Goal: Task Accomplishment & Management: Complete application form

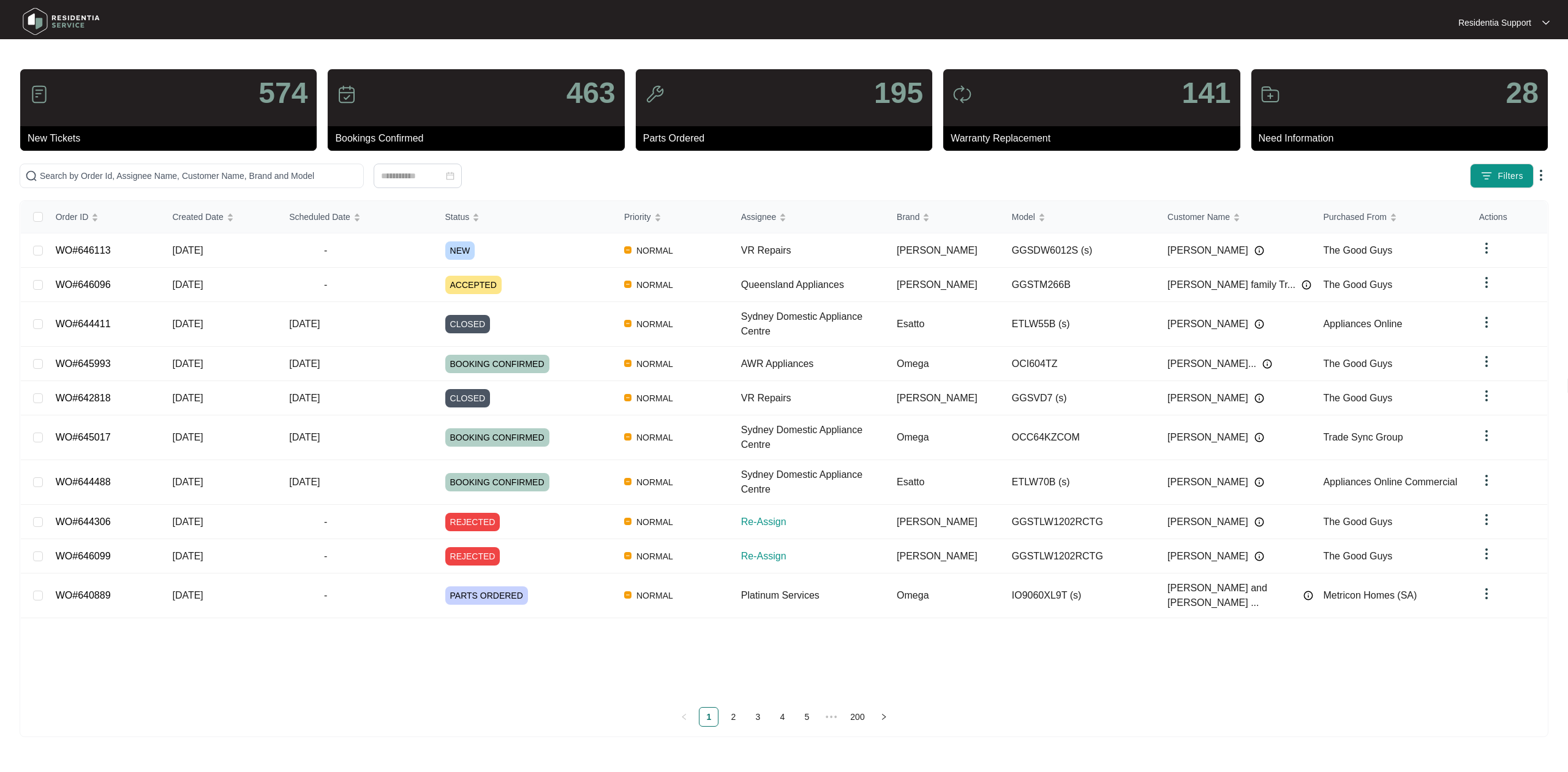
click at [1510, 27] on p "Residentia Support" at bounding box center [1495, 22] width 73 height 12
click at [1483, 38] on li "Settings" at bounding box center [1504, 44] width 86 height 21
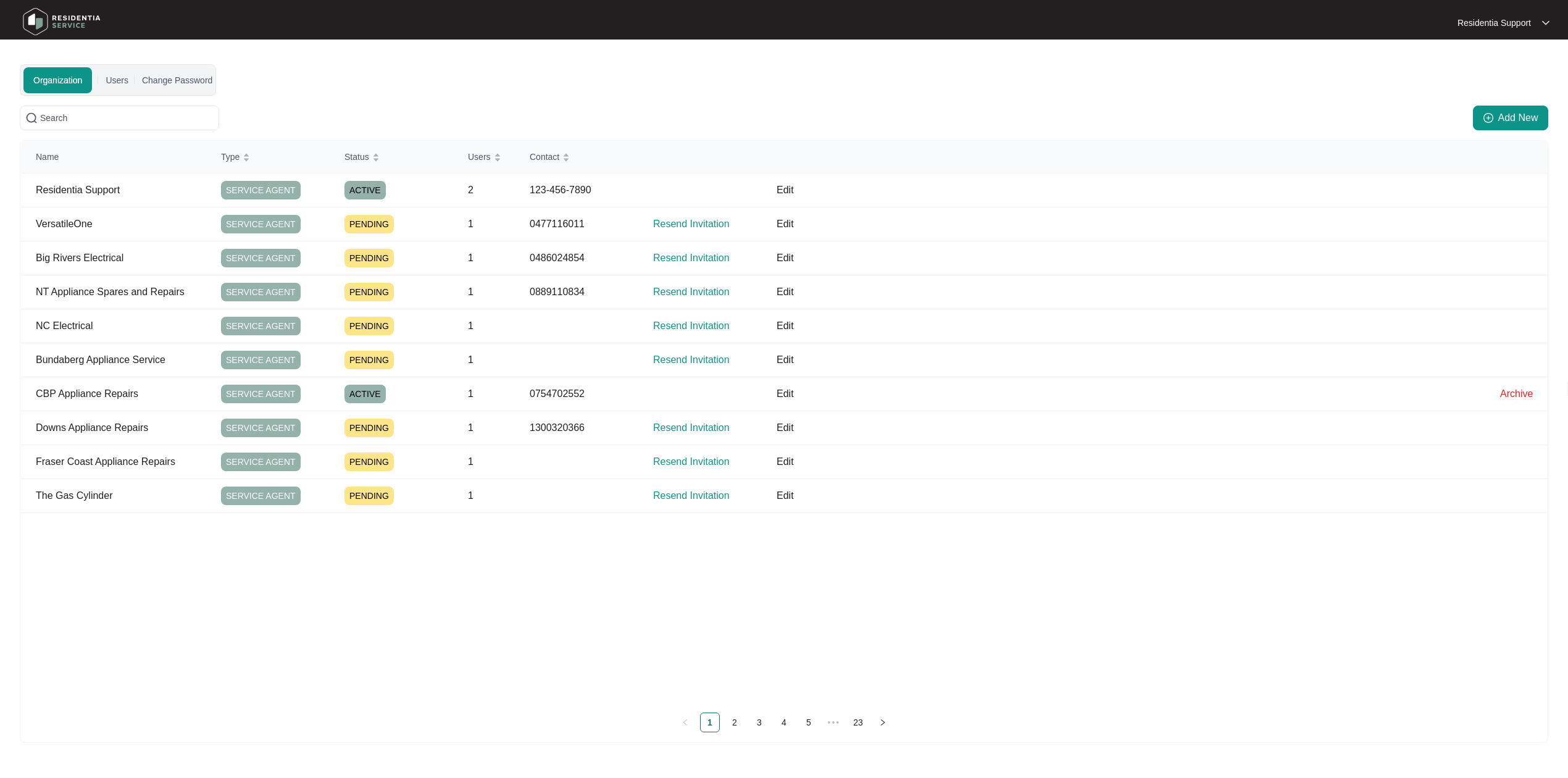
click at [101, 85] on div "Organization Users Change Password" at bounding box center [117, 80] width 189 height 30
click at [105, 81] on div "Users" at bounding box center [117, 80] width 24 height 30
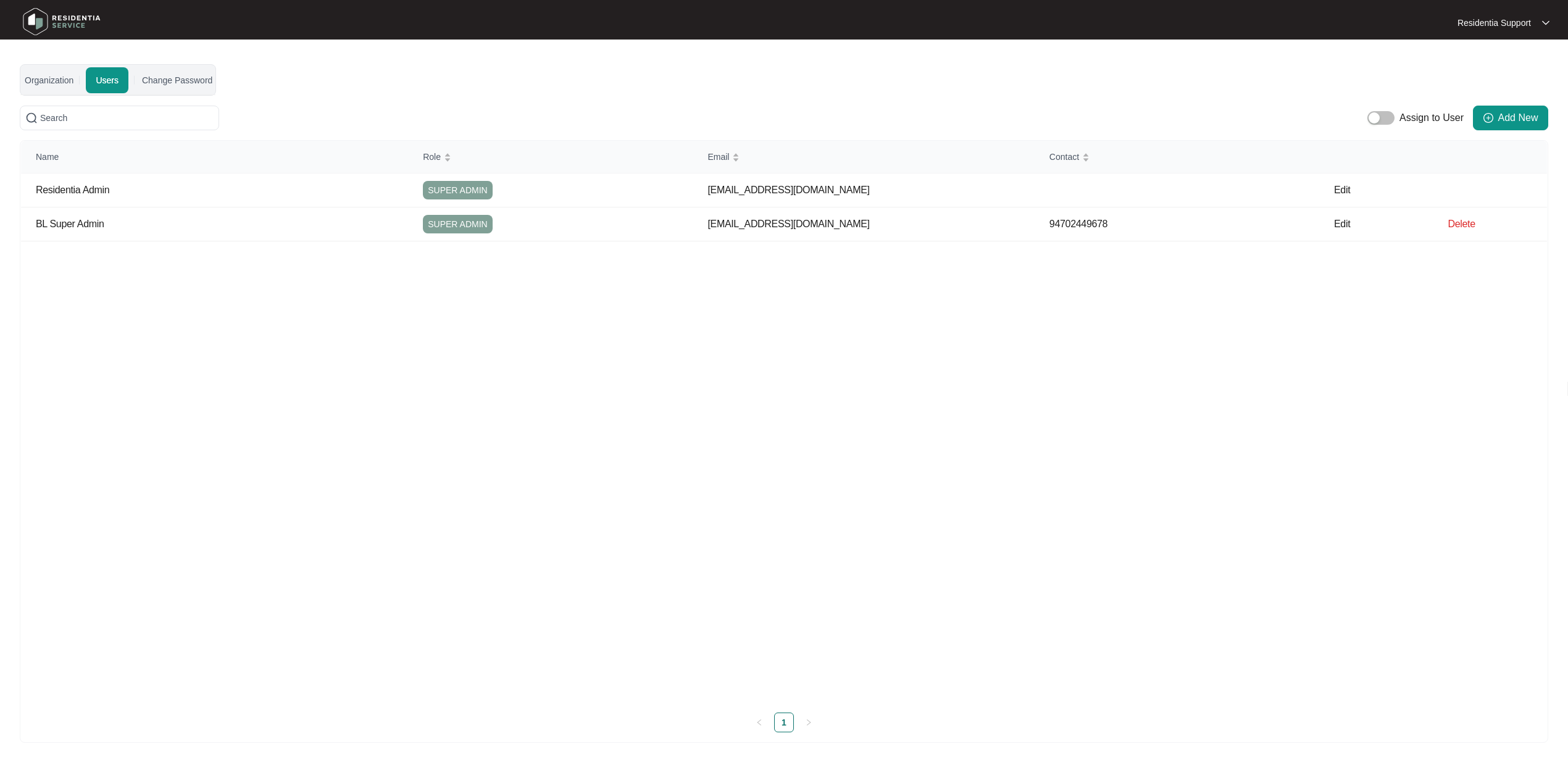
click at [11, 72] on main "Organization Users Change Password Add New Name Type Status Users Contact Resid…" at bounding box center [784, 412] width 1568 height 824
click at [15, 73] on main "Organization Users Change Password Add New Name Type Status Users Contact Resid…" at bounding box center [784, 412] width 1568 height 824
click at [52, 79] on div "Organization" at bounding box center [49, 80] width 49 height 13
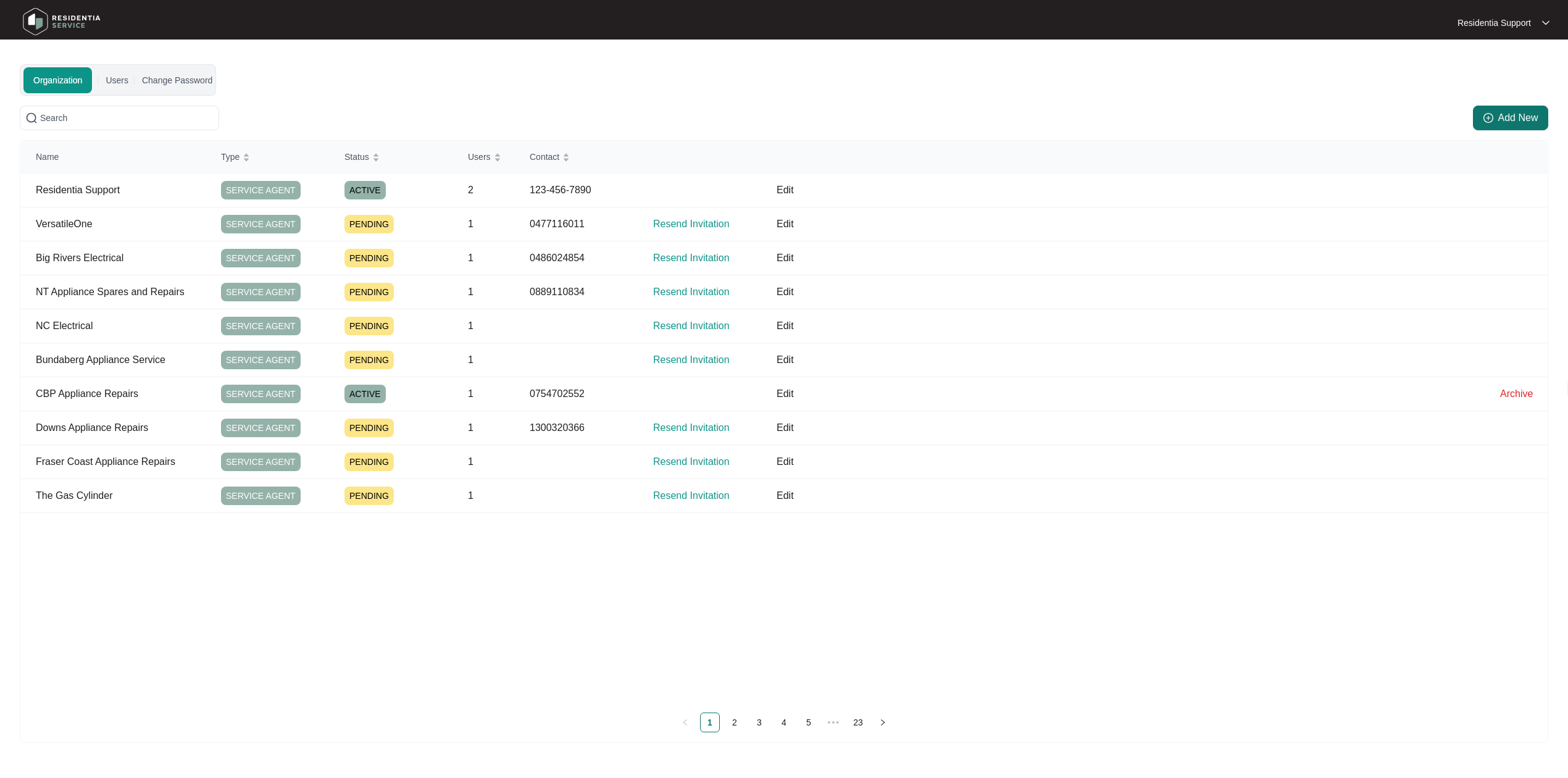
click at [1499, 122] on span "Add New" at bounding box center [1518, 117] width 40 height 15
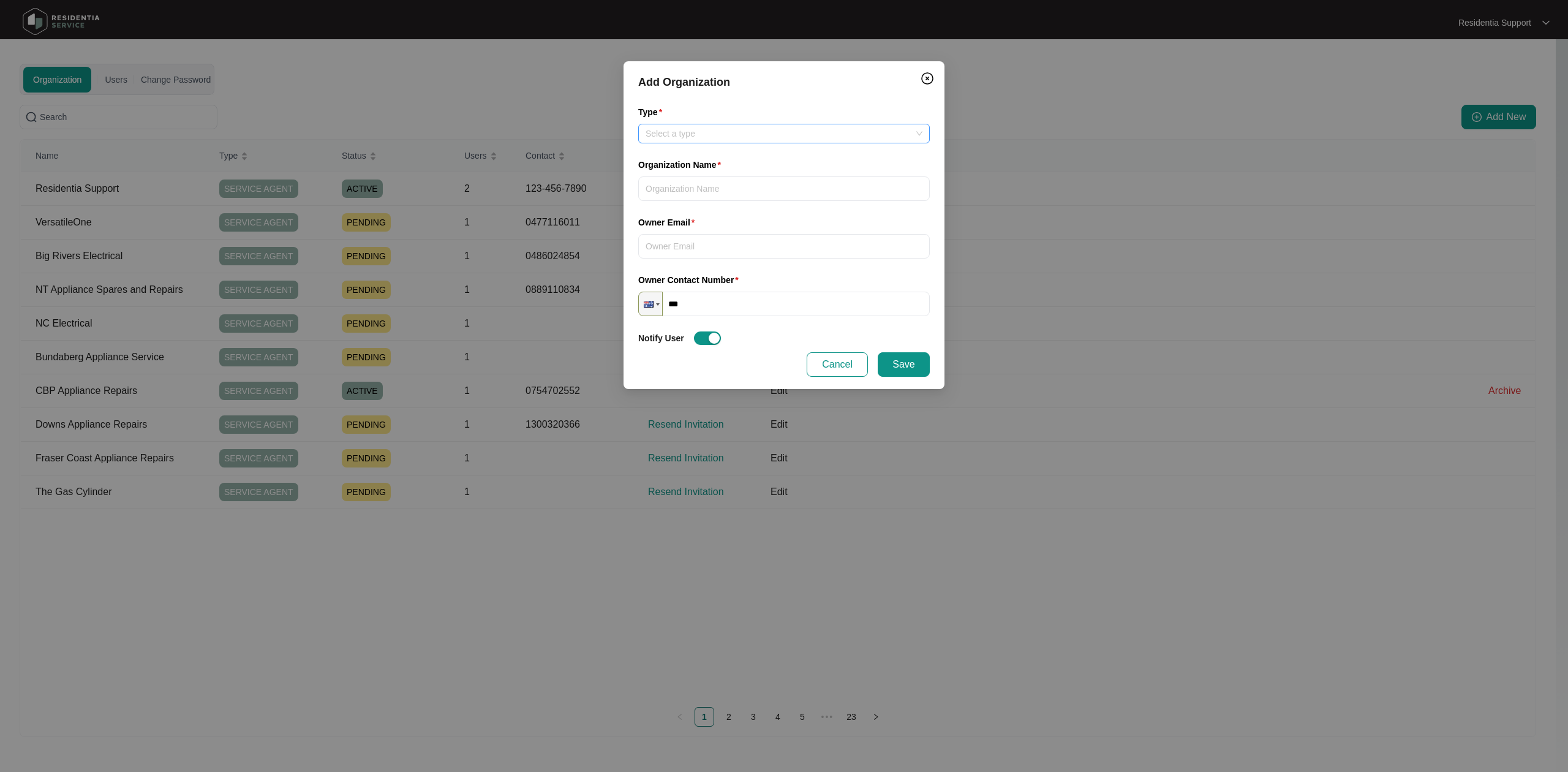
click at [734, 128] on input "Type" at bounding box center [784, 133] width 277 height 18
click at [719, 157] on div "Service Agent" at bounding box center [784, 158] width 272 height 13
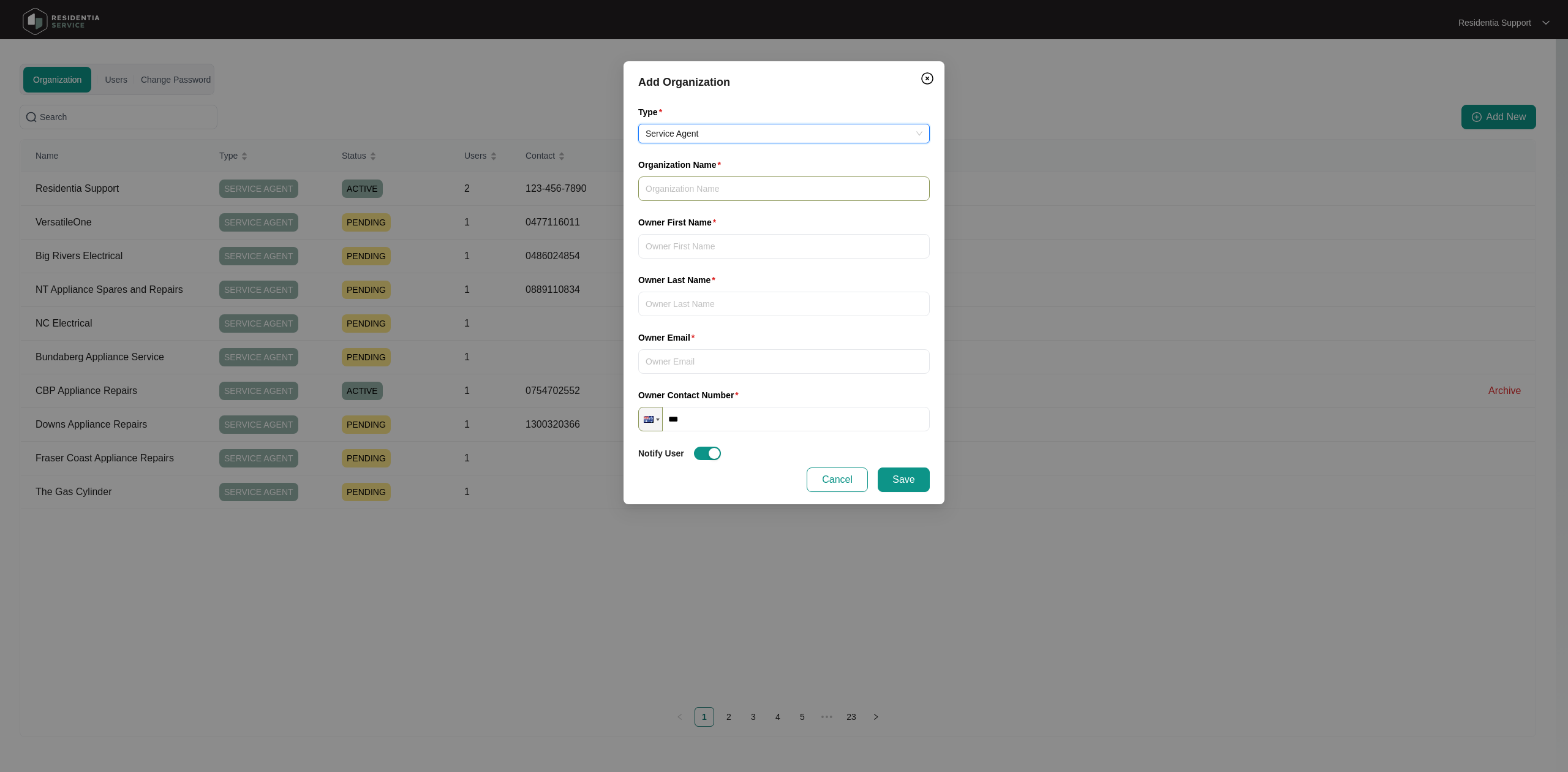
click at [715, 194] on input "Organization Name" at bounding box center [784, 189] width 292 height 25
paste input "Cowaramup Electrical Service"
type input "Cowaramup Electrical Service"
click at [722, 248] on input "Owner First Name" at bounding box center [784, 246] width 292 height 25
type input "[PERSON_NAME]"
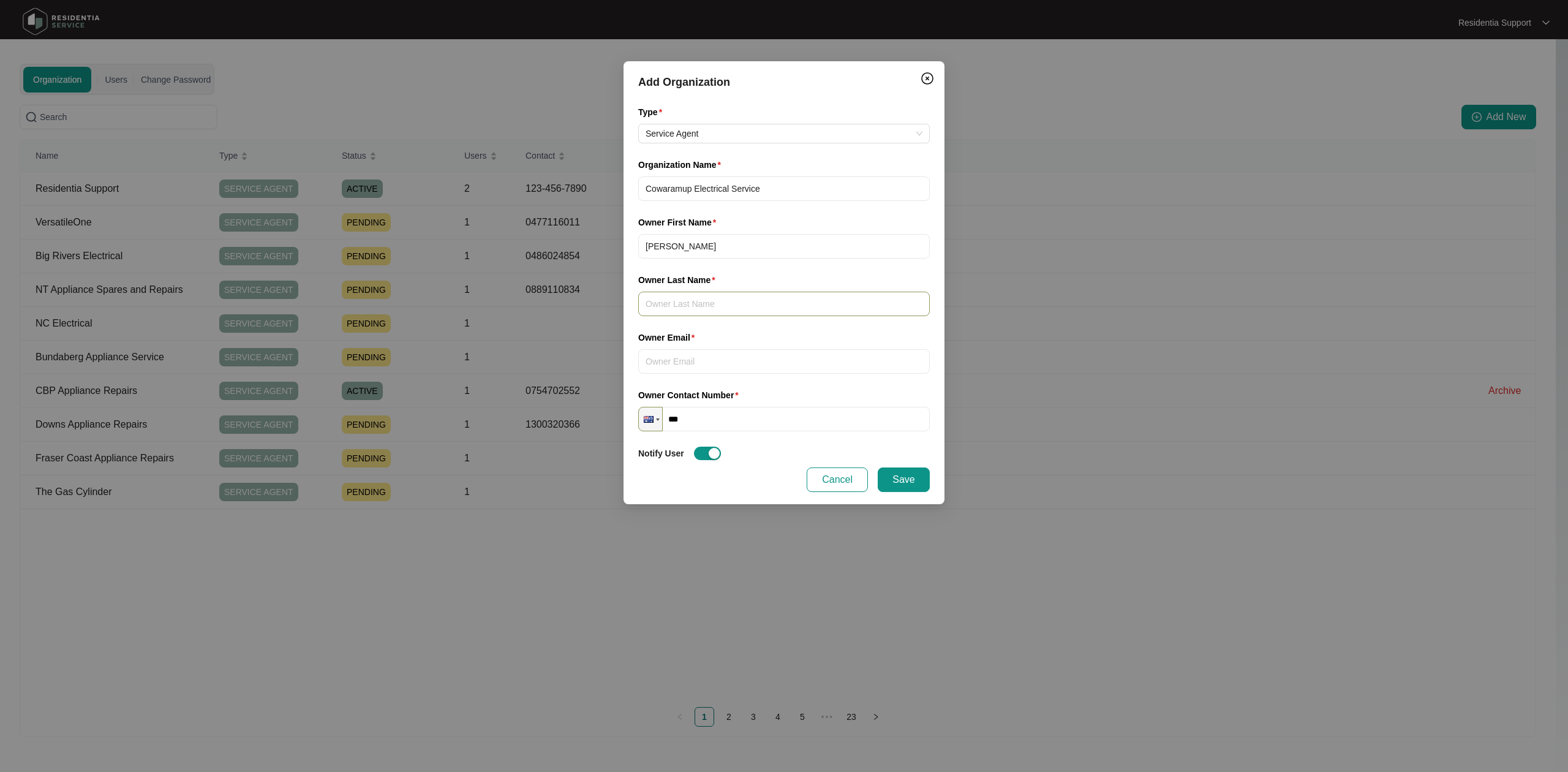
click at [724, 295] on input "Owner Last Name" at bounding box center [784, 304] width 292 height 25
type input "V"
type input "[PERSON_NAME]"
click at [745, 358] on input "Owner Email" at bounding box center [784, 361] width 292 height 25
paste input "[PERSON_NAME][EMAIL_ADDRESS][DOMAIN_NAME]"
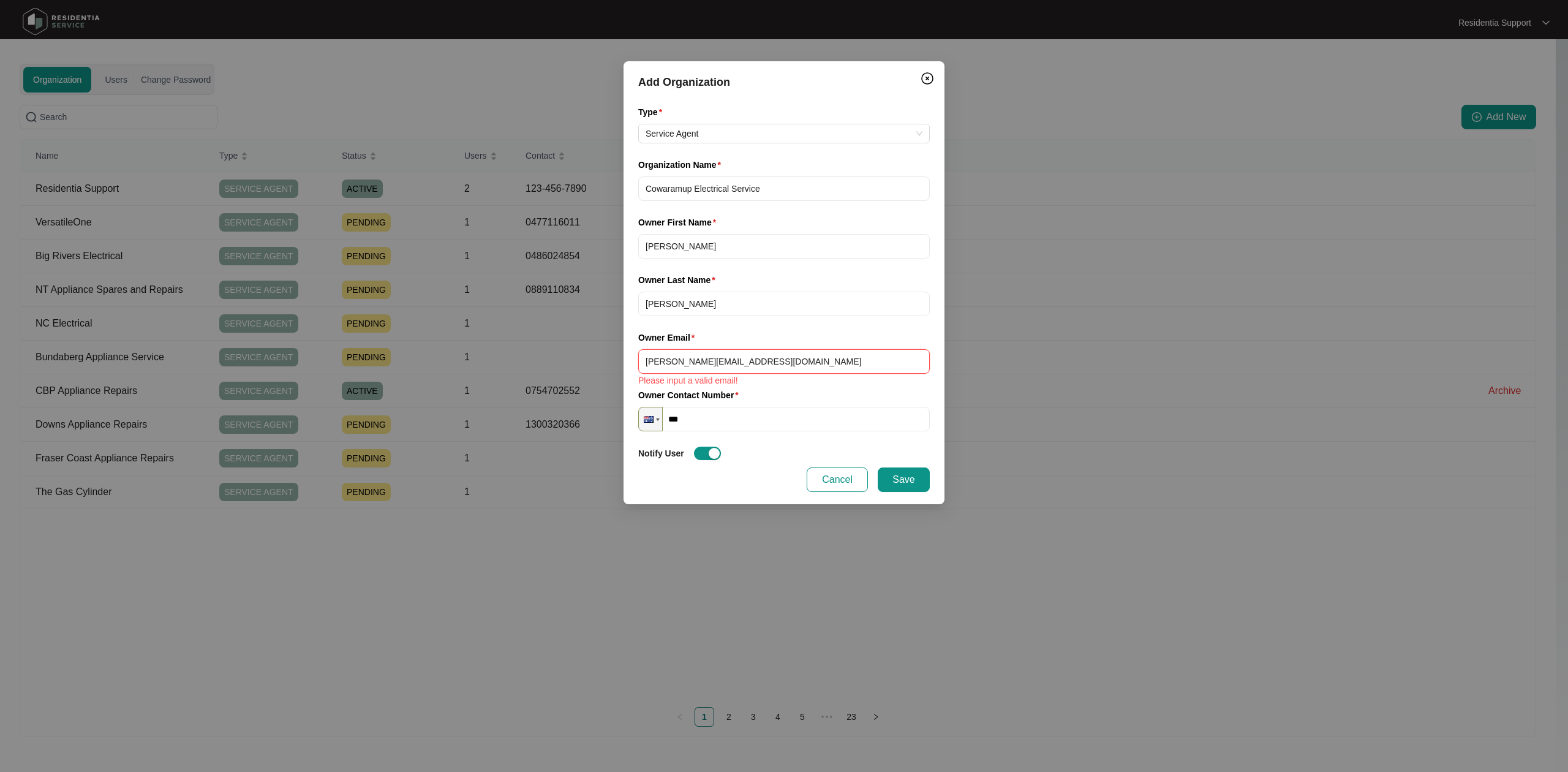
type input "[PERSON_NAME][EMAIL_ADDRESS][DOMAIN_NAME]"
click at [736, 417] on input "***" at bounding box center [784, 419] width 292 height 25
paste input "**********"
type input "**********"
click at [743, 356] on input "[PERSON_NAME][EMAIL_ADDRESS][DOMAIN_NAME]" at bounding box center [784, 361] width 292 height 25
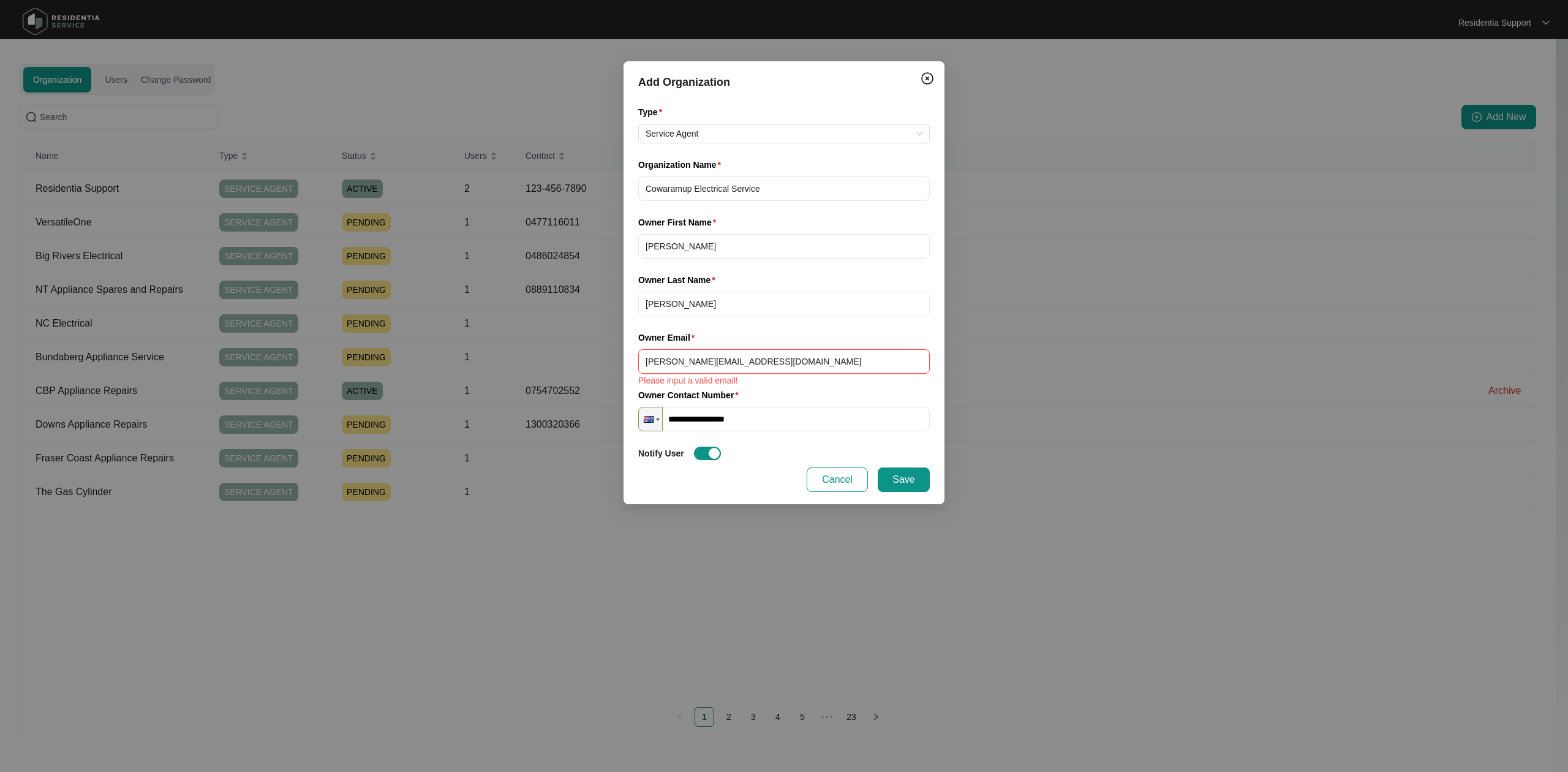
click at [647, 363] on input "[PERSON_NAME][EMAIL_ADDRESS][DOMAIN_NAME]" at bounding box center [784, 361] width 292 height 25
type input "[PERSON_NAME][EMAIL_ADDRESS][DOMAIN_NAME]"
click at [774, 409] on input "**********" at bounding box center [784, 419] width 292 height 25
click at [885, 486] on button "Save" at bounding box center [904, 480] width 52 height 25
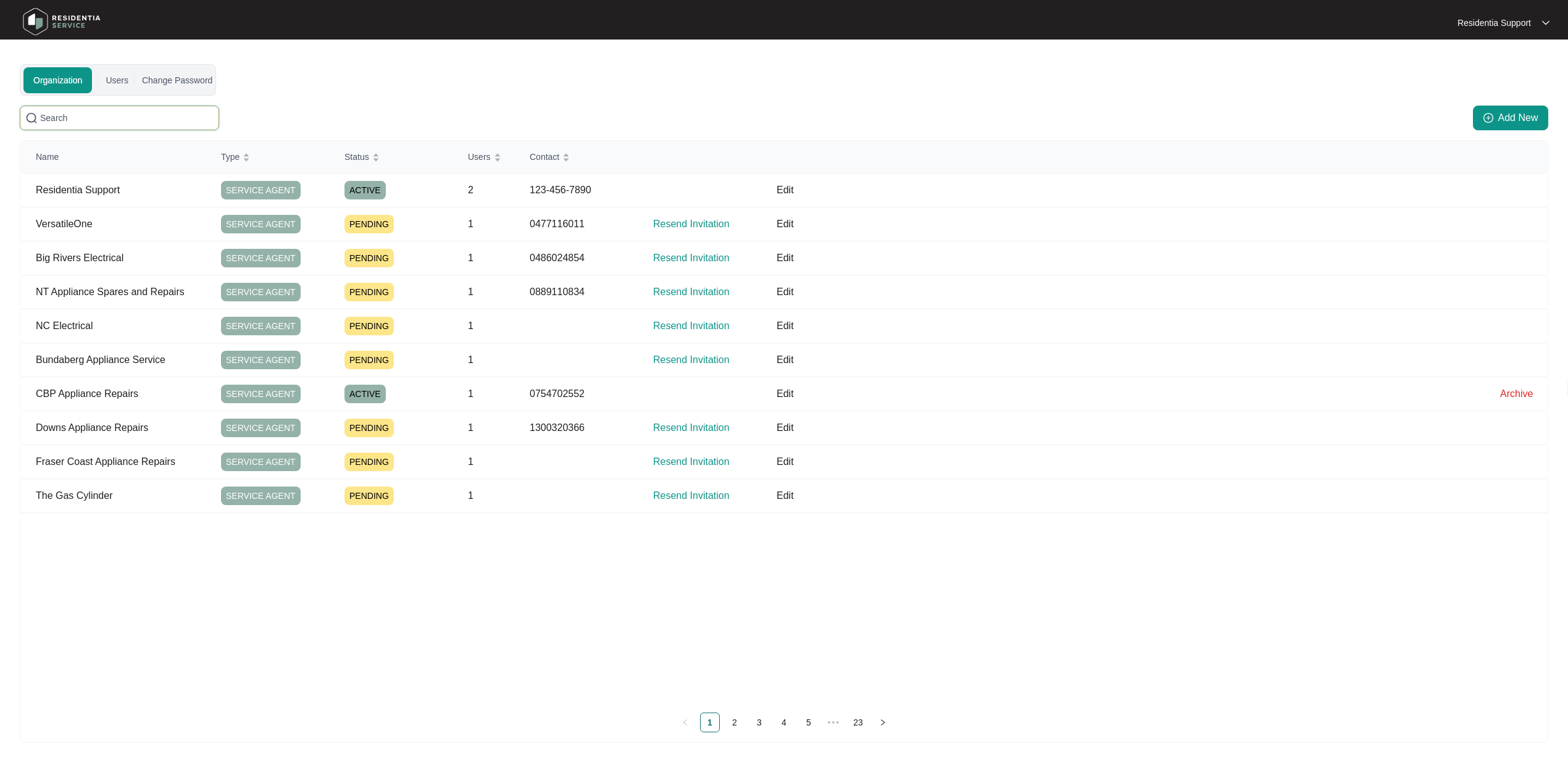
click at [154, 114] on input "text" at bounding box center [126, 117] width 173 height 13
paste input "61807587612"
type input "61807587612"
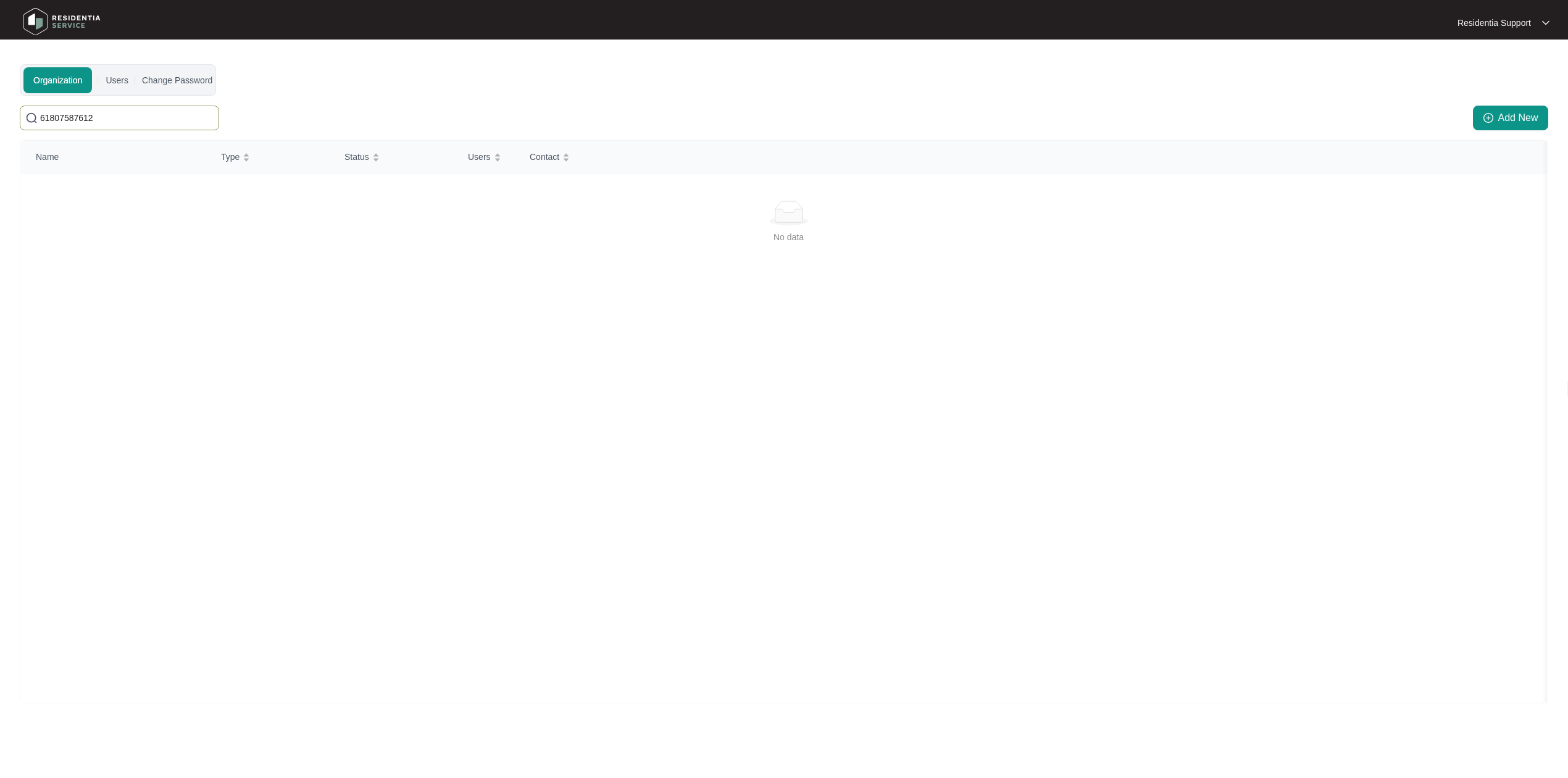
drag, startPoint x: 141, startPoint y: 114, endPoint x: -6, endPoint y: 114, distance: 147.0
click at [0, 114] on html "Residentia Support Residentia... Organization Users Change Password [SECURITY_D…" at bounding box center [784, 392] width 1568 height 784
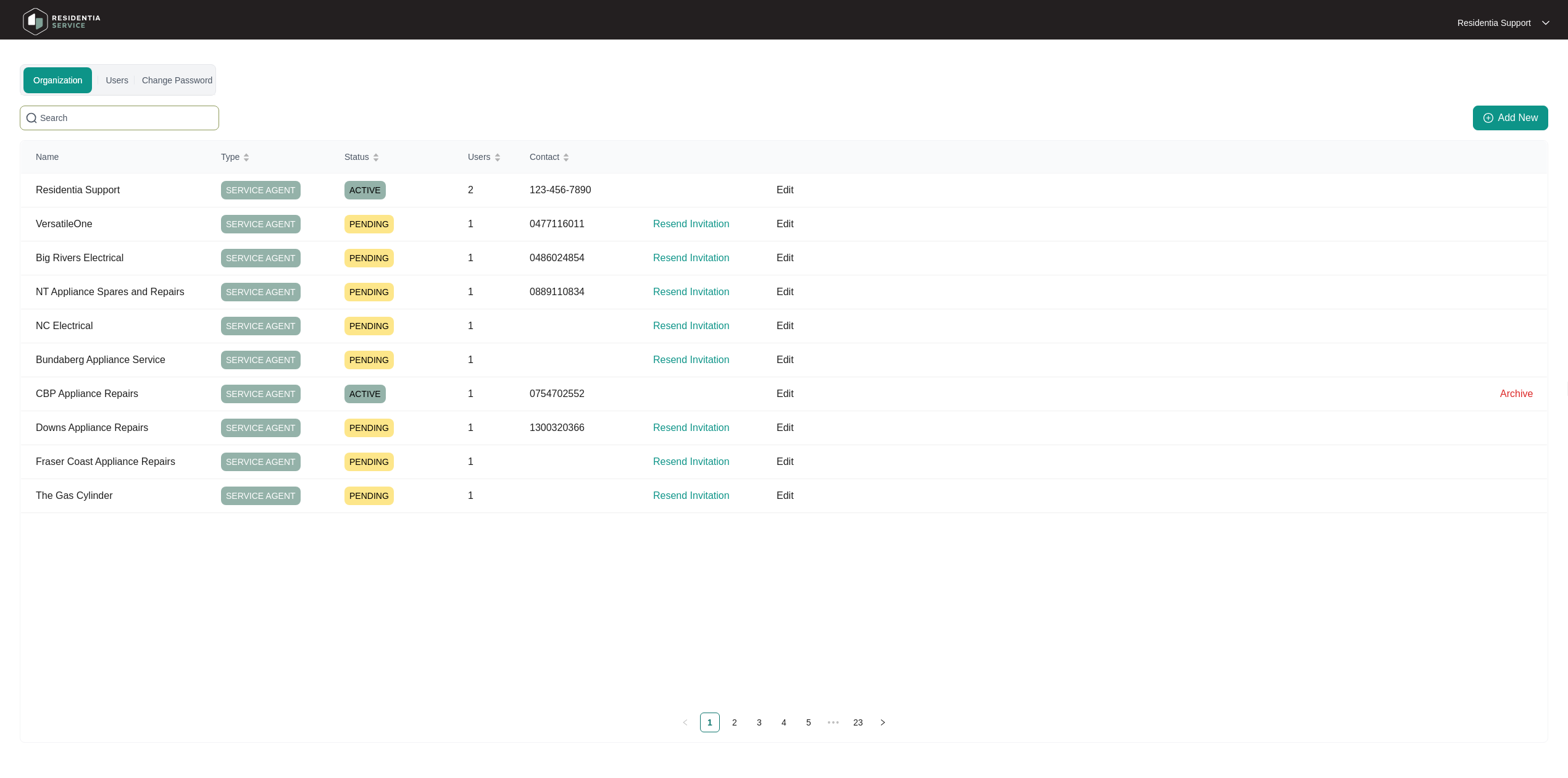
paste input "Cowaramup Electrical Service"
type input "Cowaramup Electrical Service"
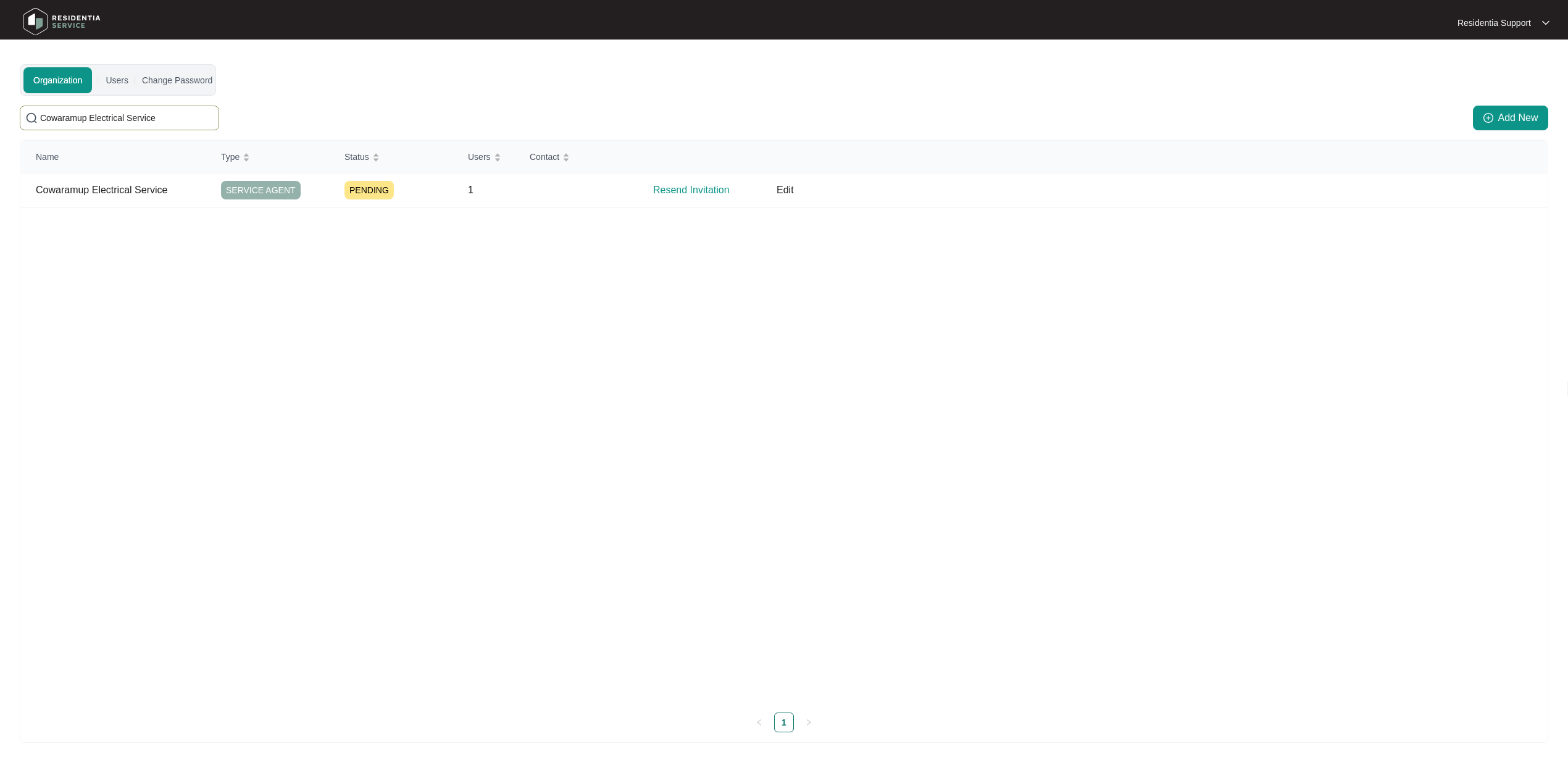
drag, startPoint x: 189, startPoint y: 119, endPoint x: -44, endPoint y: 98, distance: 233.9
click at [0, 98] on html "Residentia Support Residentia... Organization Users Change Password Cowaramup E…" at bounding box center [784, 412] width 1568 height 824
click at [36, 33] on img at bounding box center [61, 21] width 86 height 37
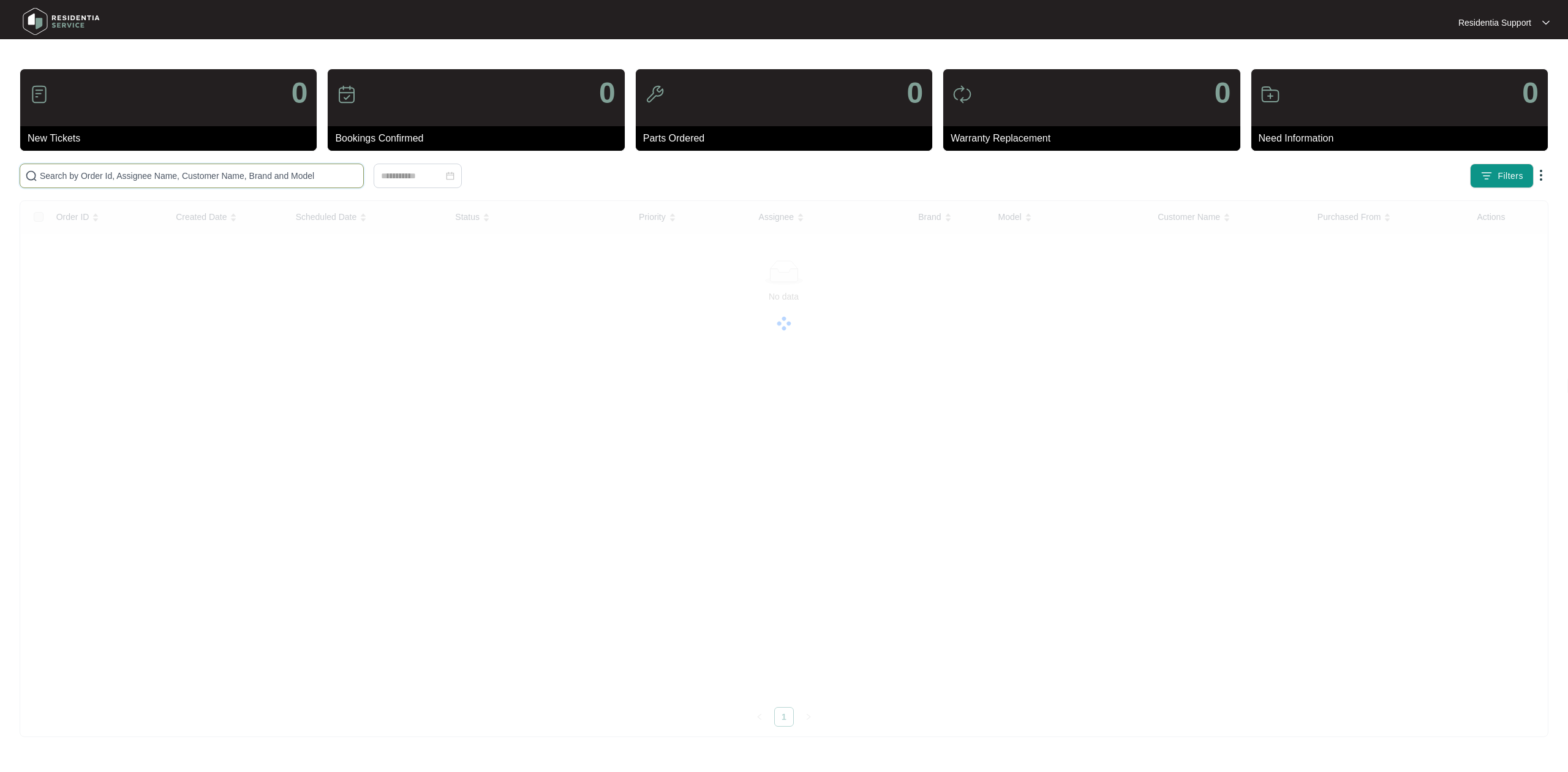
click at [182, 180] on input "text" at bounding box center [199, 175] width 318 height 13
paste input "641815"
type input "641815"
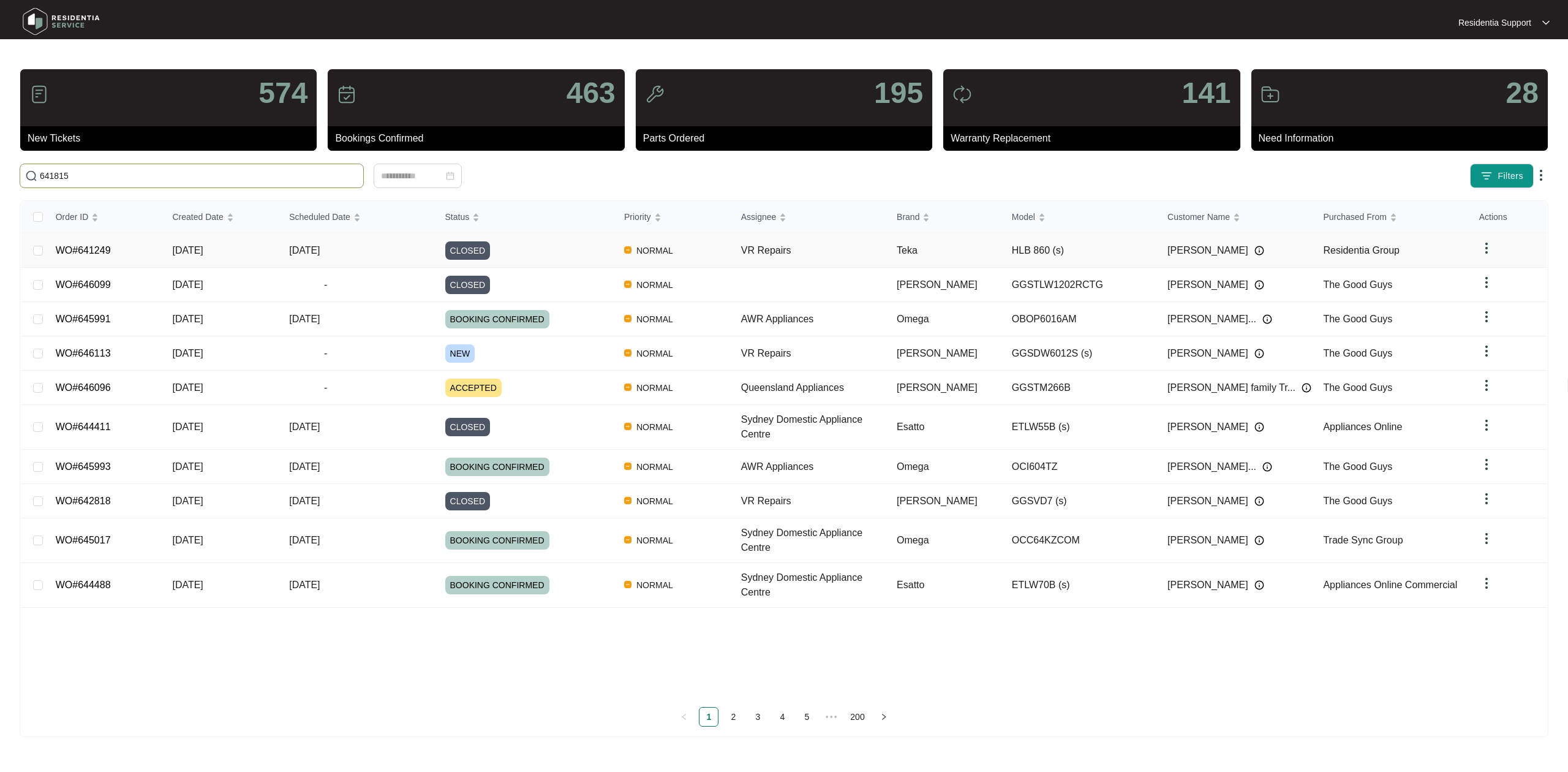
click at [600, 263] on td "CLOSED" at bounding box center [525, 250] width 179 height 34
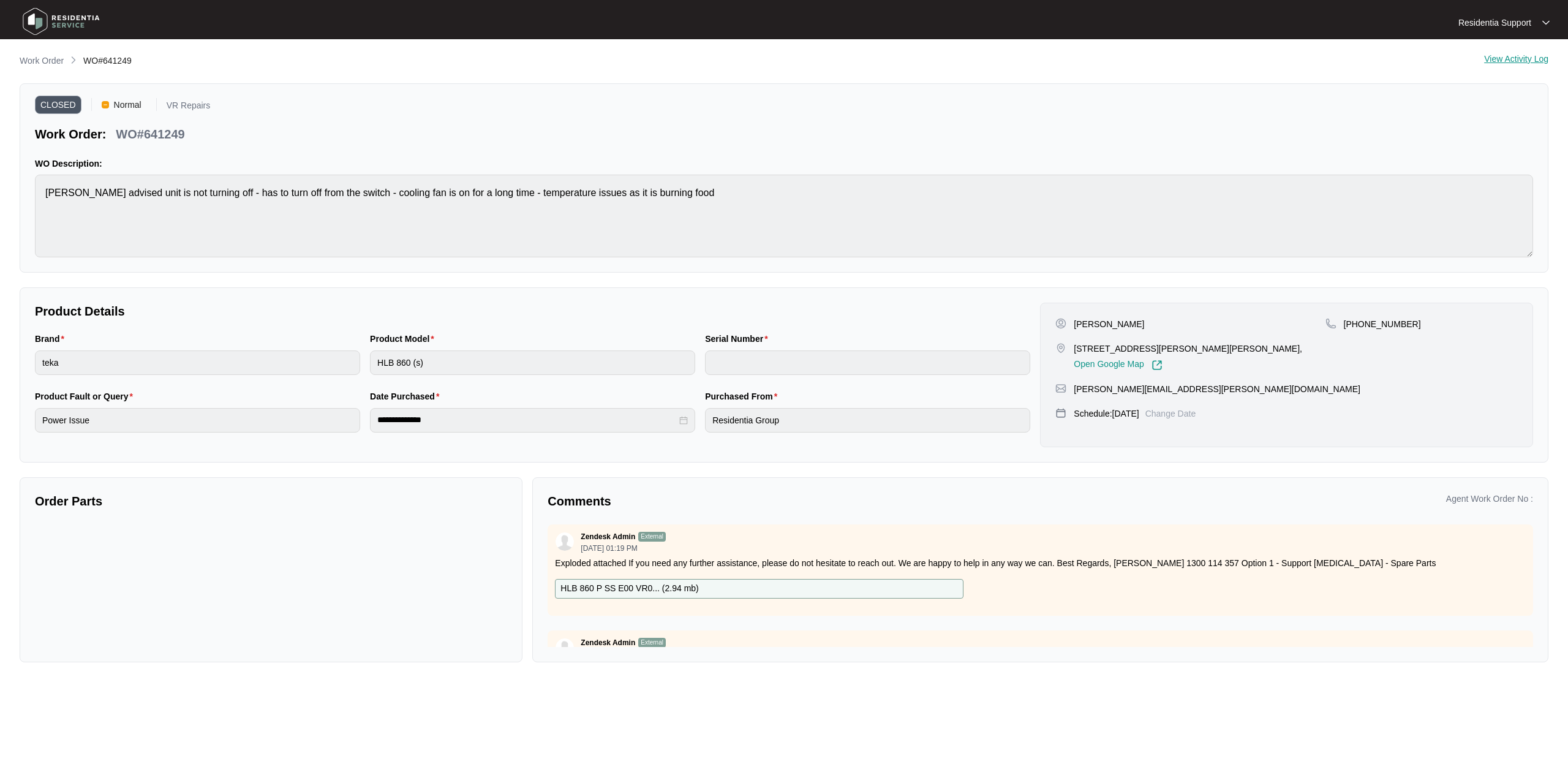
click at [79, 18] on img at bounding box center [61, 21] width 86 height 36
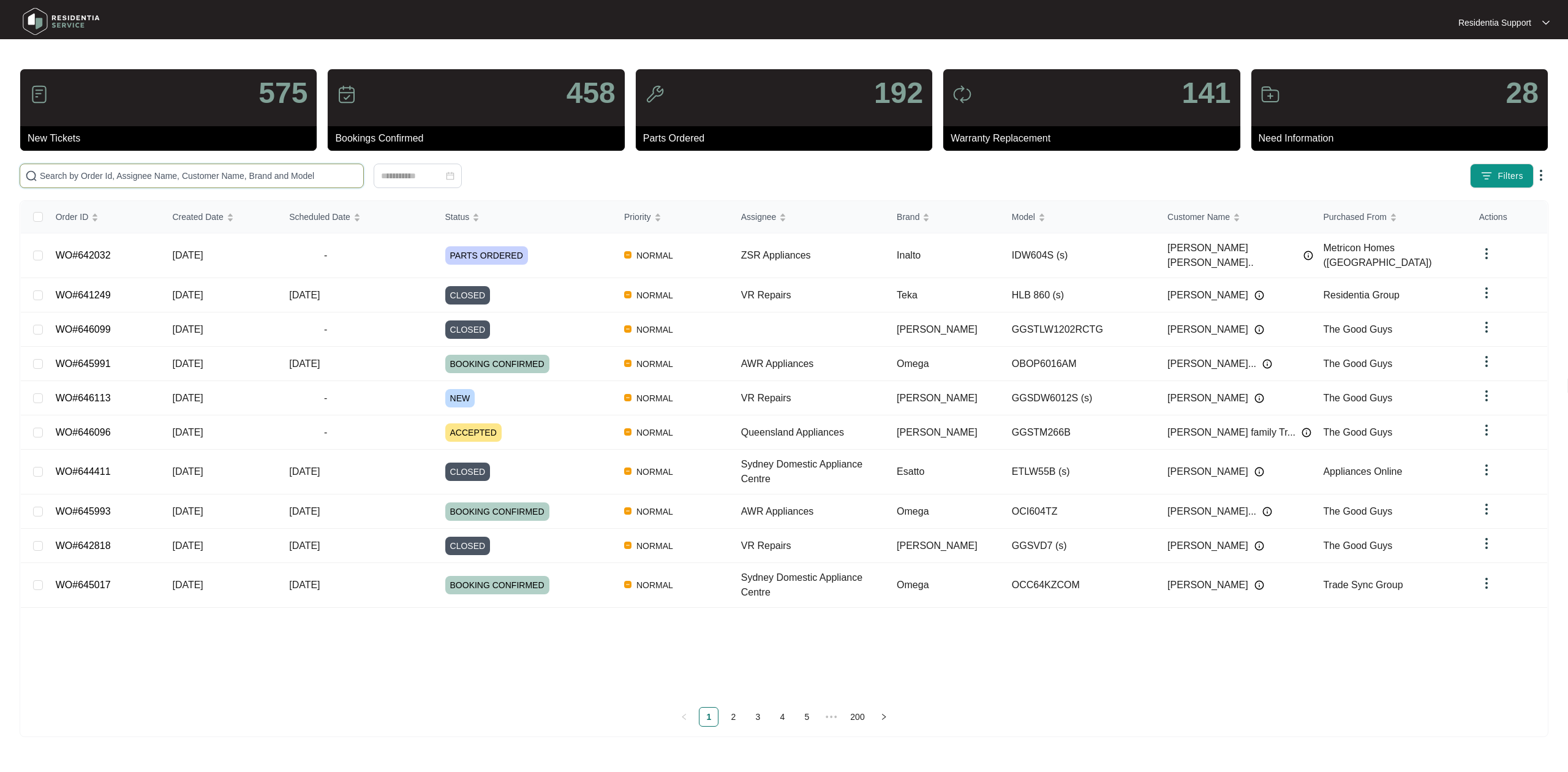
click at [267, 170] on input "text" at bounding box center [199, 175] width 318 height 13
paste input "641815"
click at [267, 170] on input "641815" at bounding box center [199, 175] width 318 height 13
type input "641815"
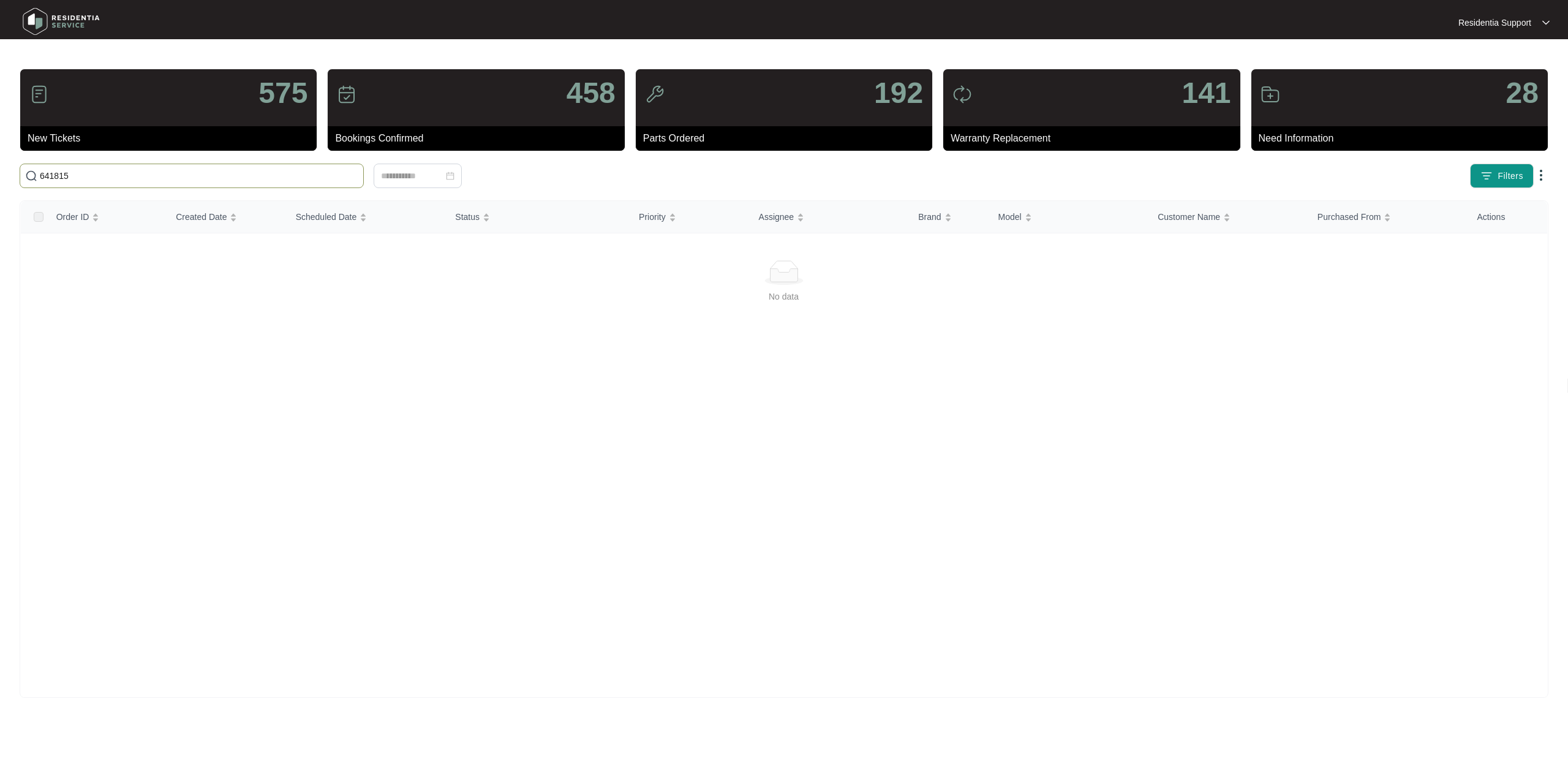
click at [273, 179] on input "641815" at bounding box center [199, 175] width 318 height 13
click at [256, 172] on input "641815" at bounding box center [199, 175] width 318 height 13
paste input "644400"
type input "644400"
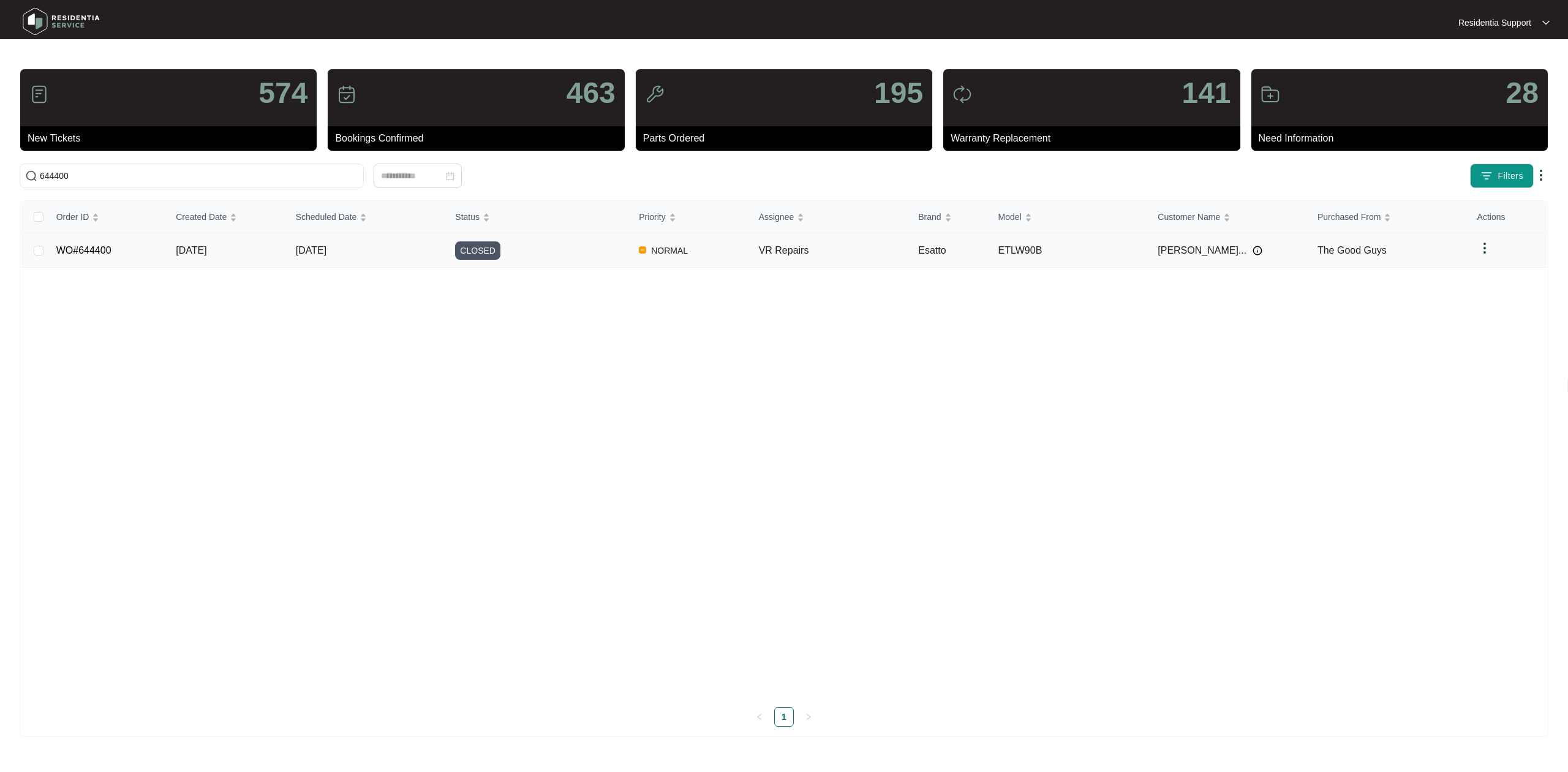
click at [566, 264] on td "CLOSED" at bounding box center [537, 250] width 184 height 34
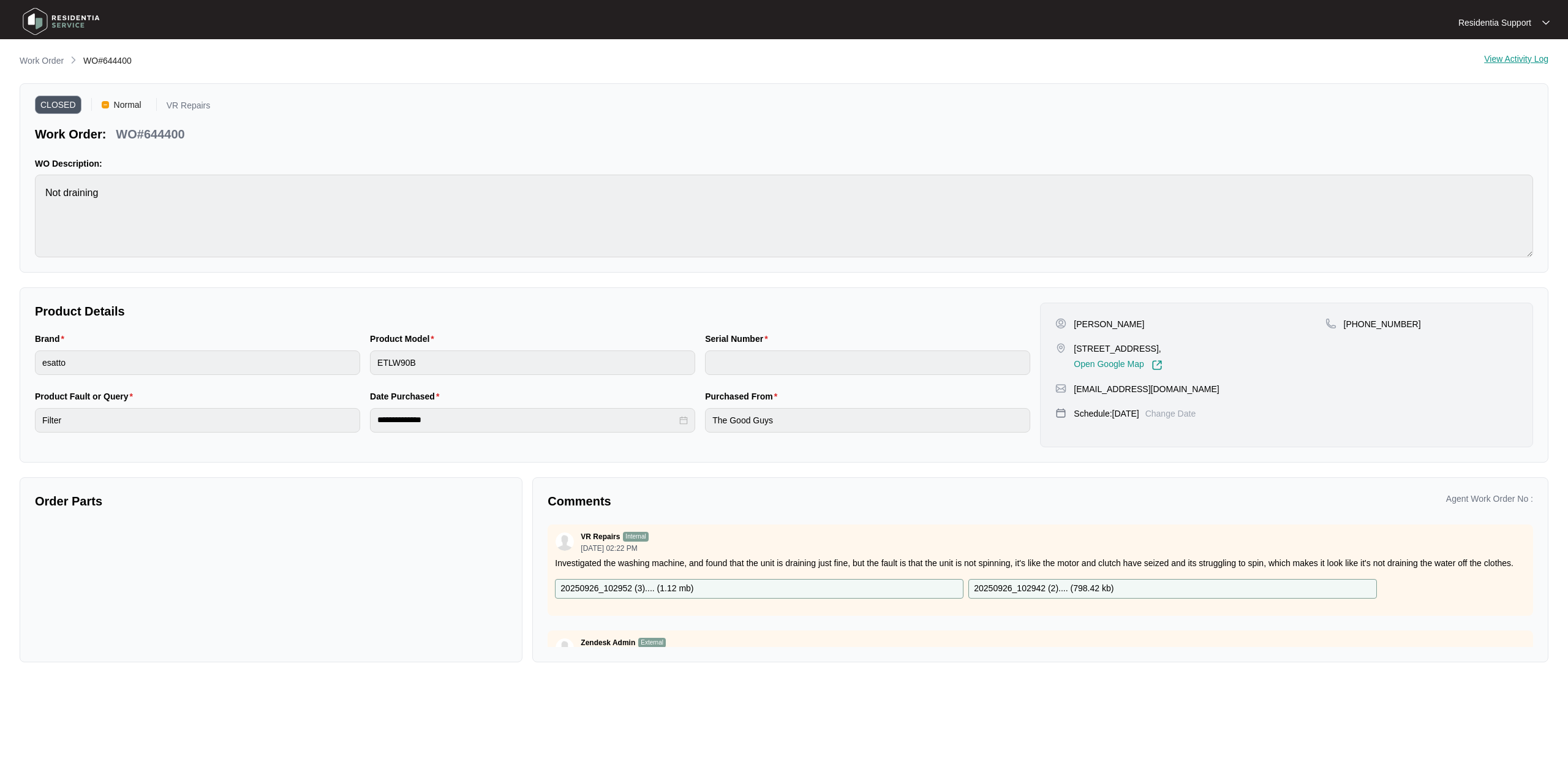
click at [53, 25] on img at bounding box center [61, 21] width 86 height 36
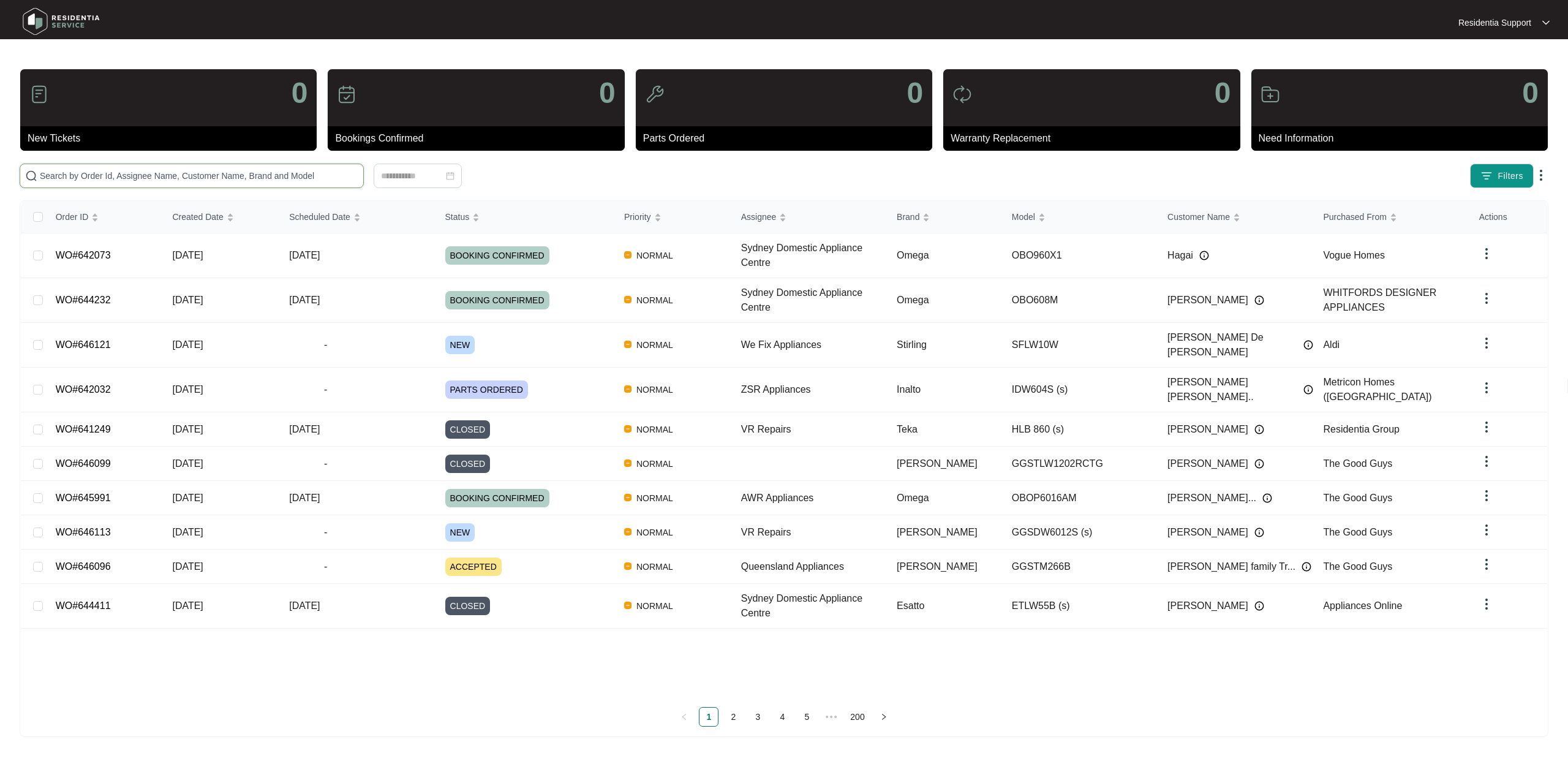
click at [204, 172] on input "text" at bounding box center [199, 175] width 318 height 13
paste input "644162"
type input "644162"
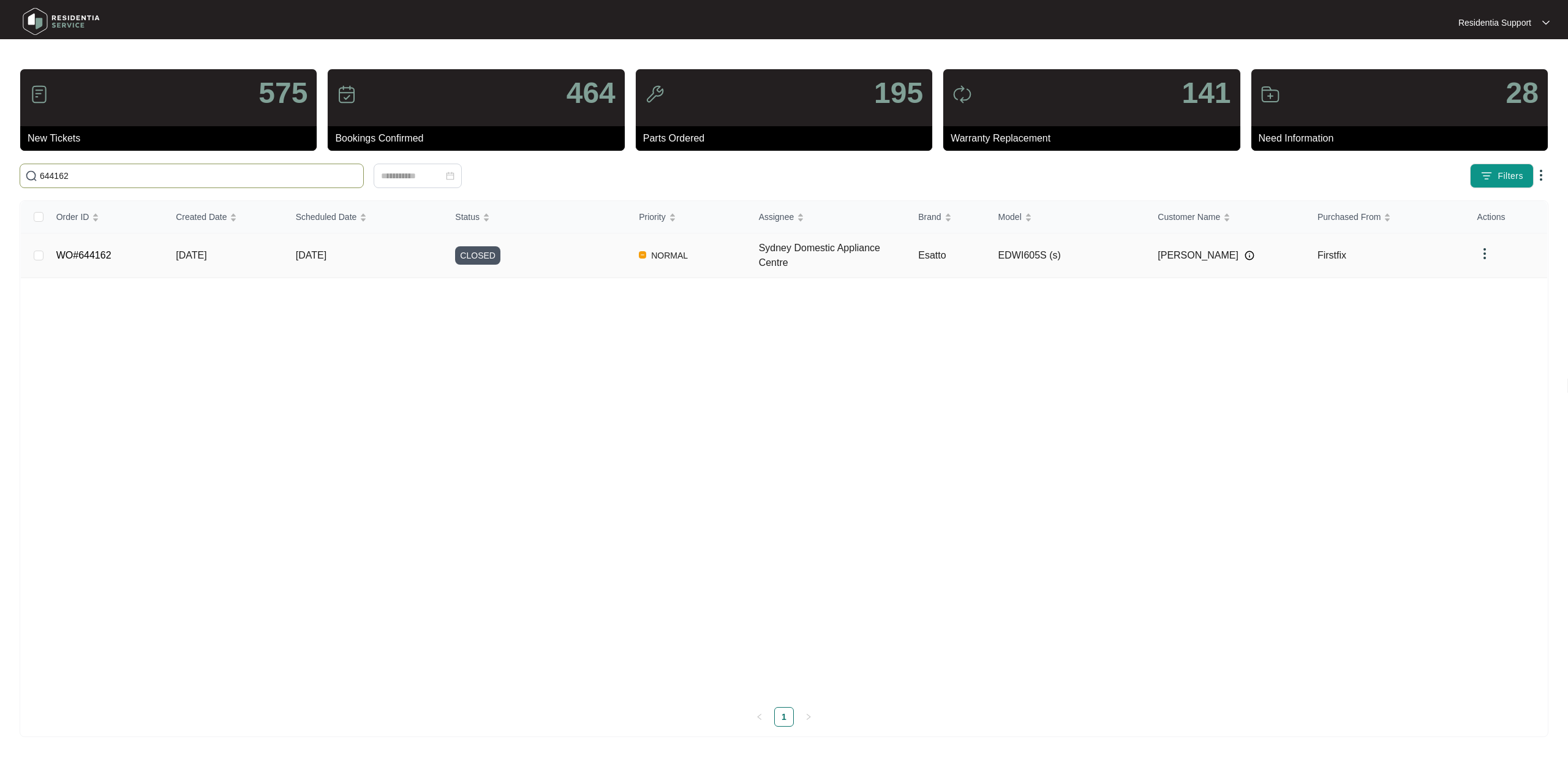
click at [383, 250] on td "[DATE]" at bounding box center [366, 256] width 160 height 45
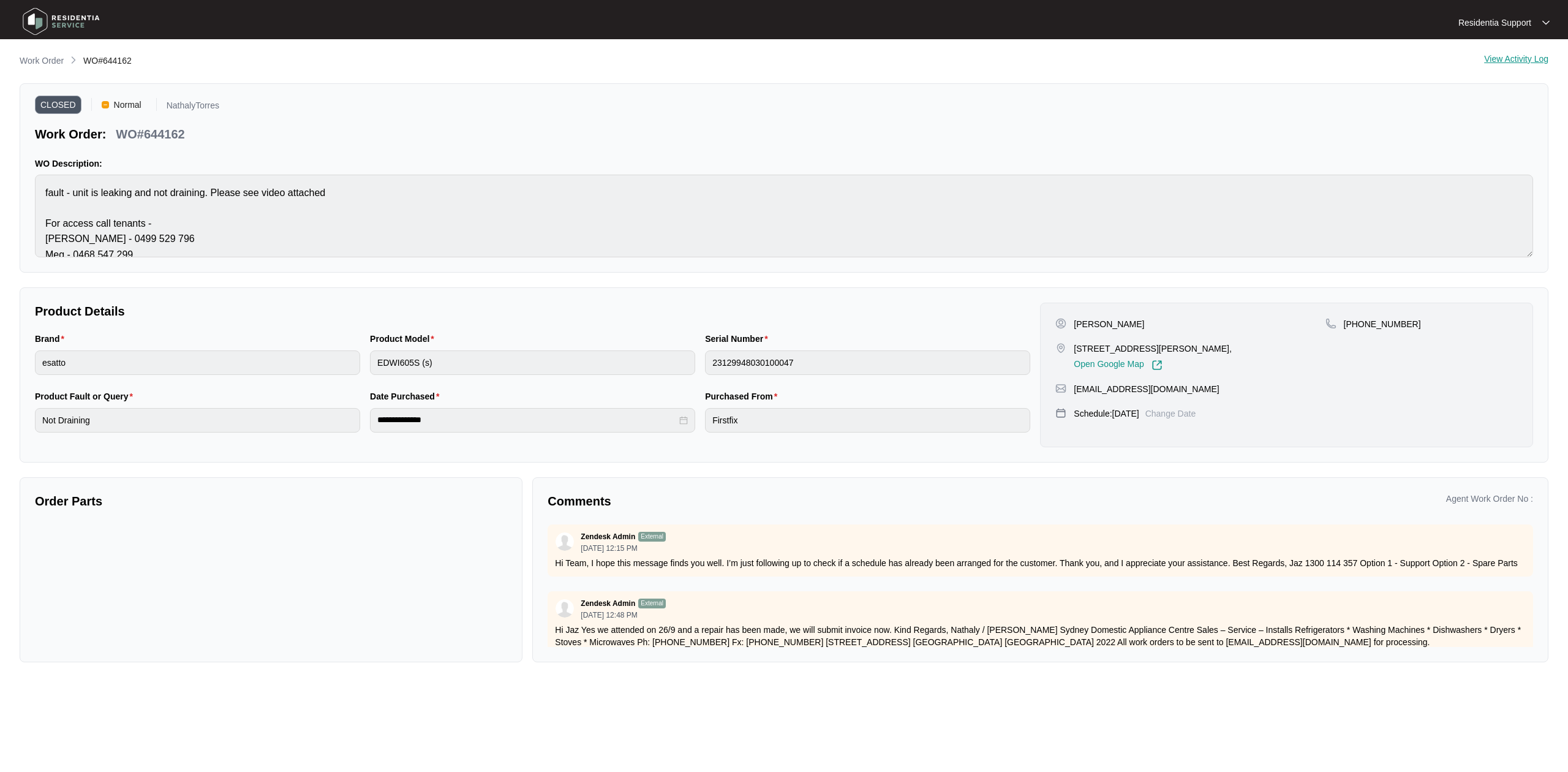
click at [74, 16] on img at bounding box center [61, 21] width 86 height 36
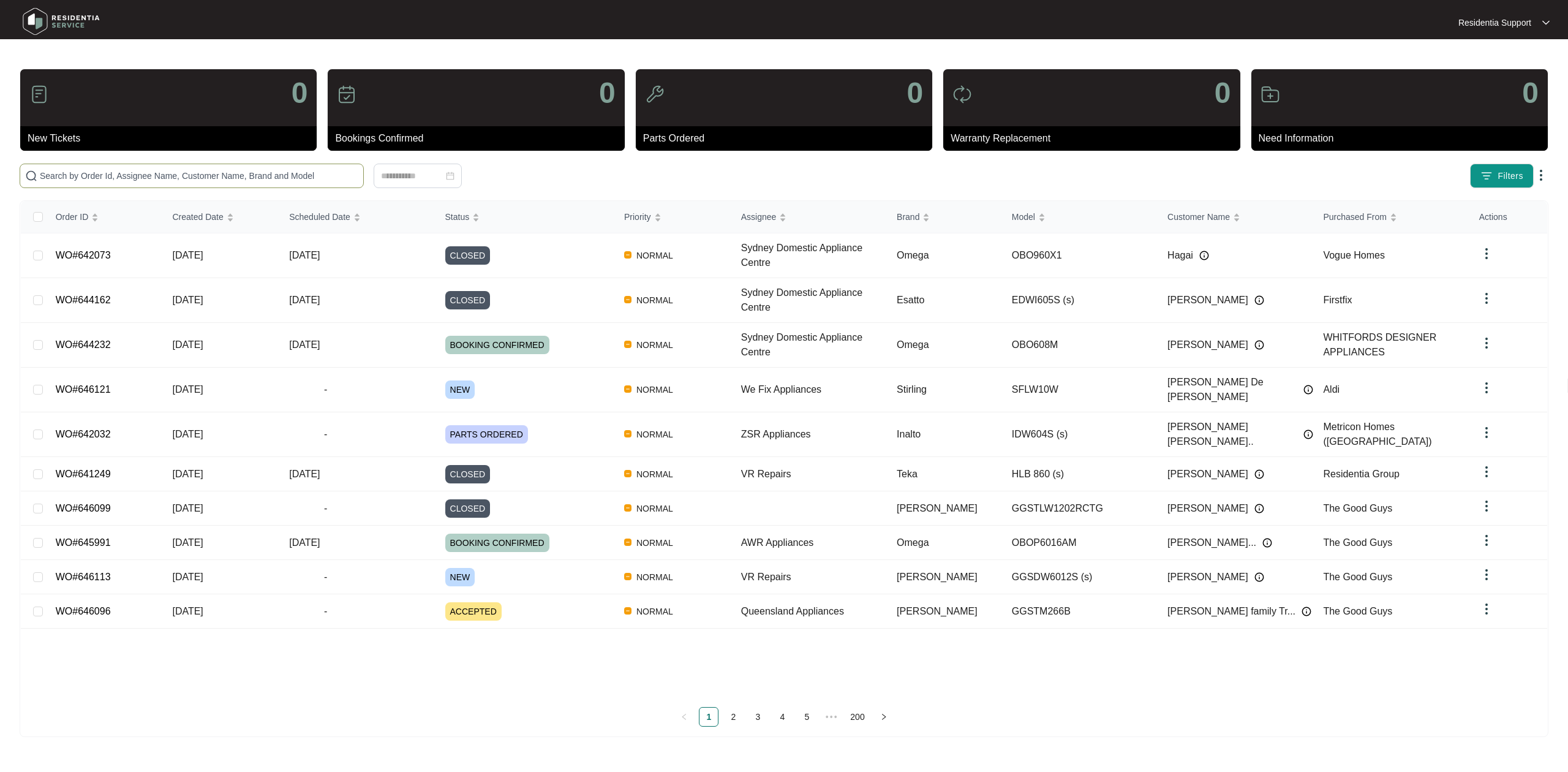
click at [167, 177] on input "text" at bounding box center [199, 175] width 318 height 13
paste input "641209"
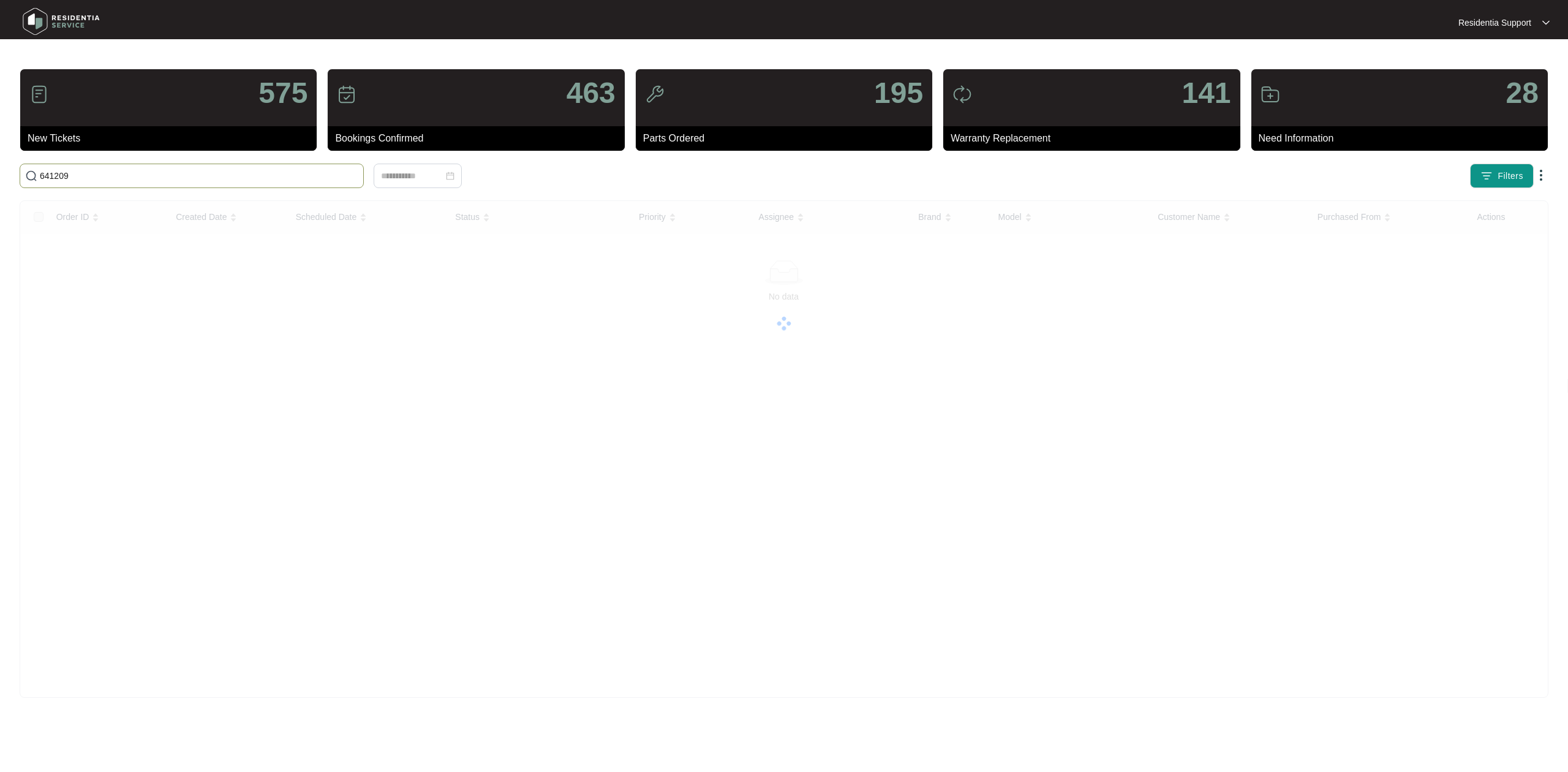
click at [255, 177] on input "641209" at bounding box center [199, 175] width 318 height 13
paste input "4"
type input "641249"
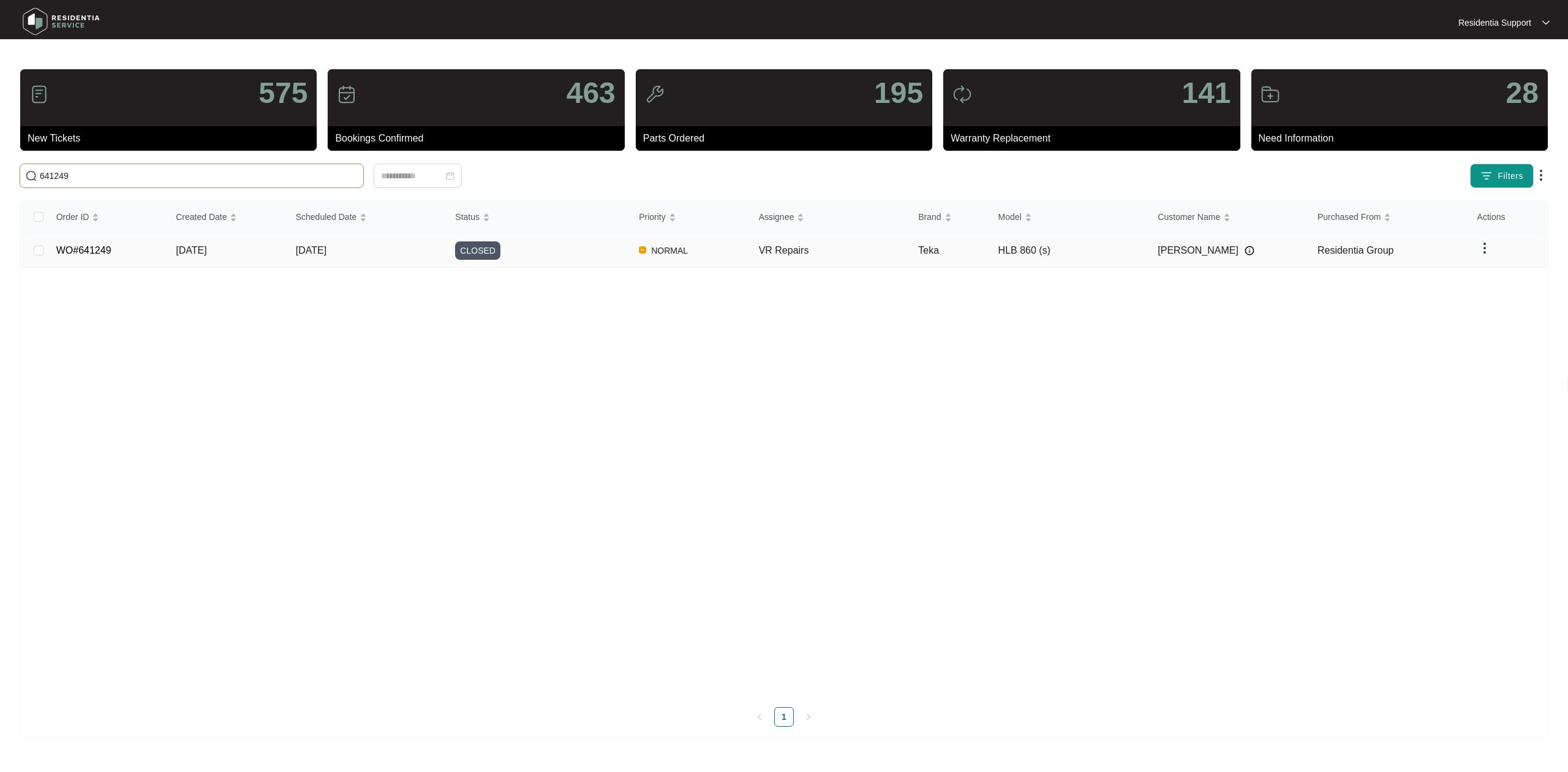
click at [472, 255] on span "CLOSED" at bounding box center [478, 250] width 46 height 18
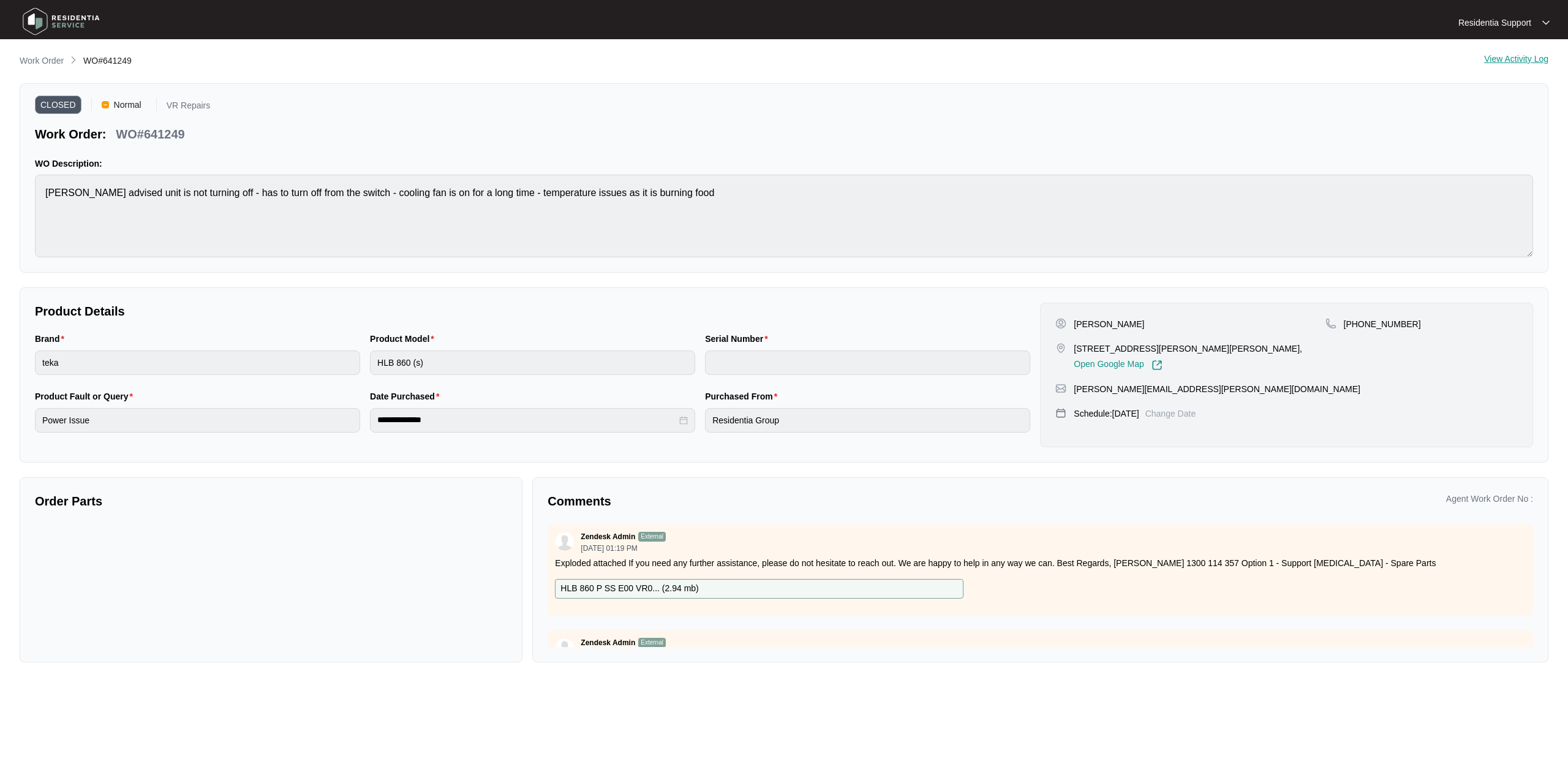
click at [900, 542] on div "Zendesk Admin External [DATE] 01:19 PM" at bounding box center [1040, 541] width 971 height 20
click at [77, 21] on img at bounding box center [61, 21] width 86 height 36
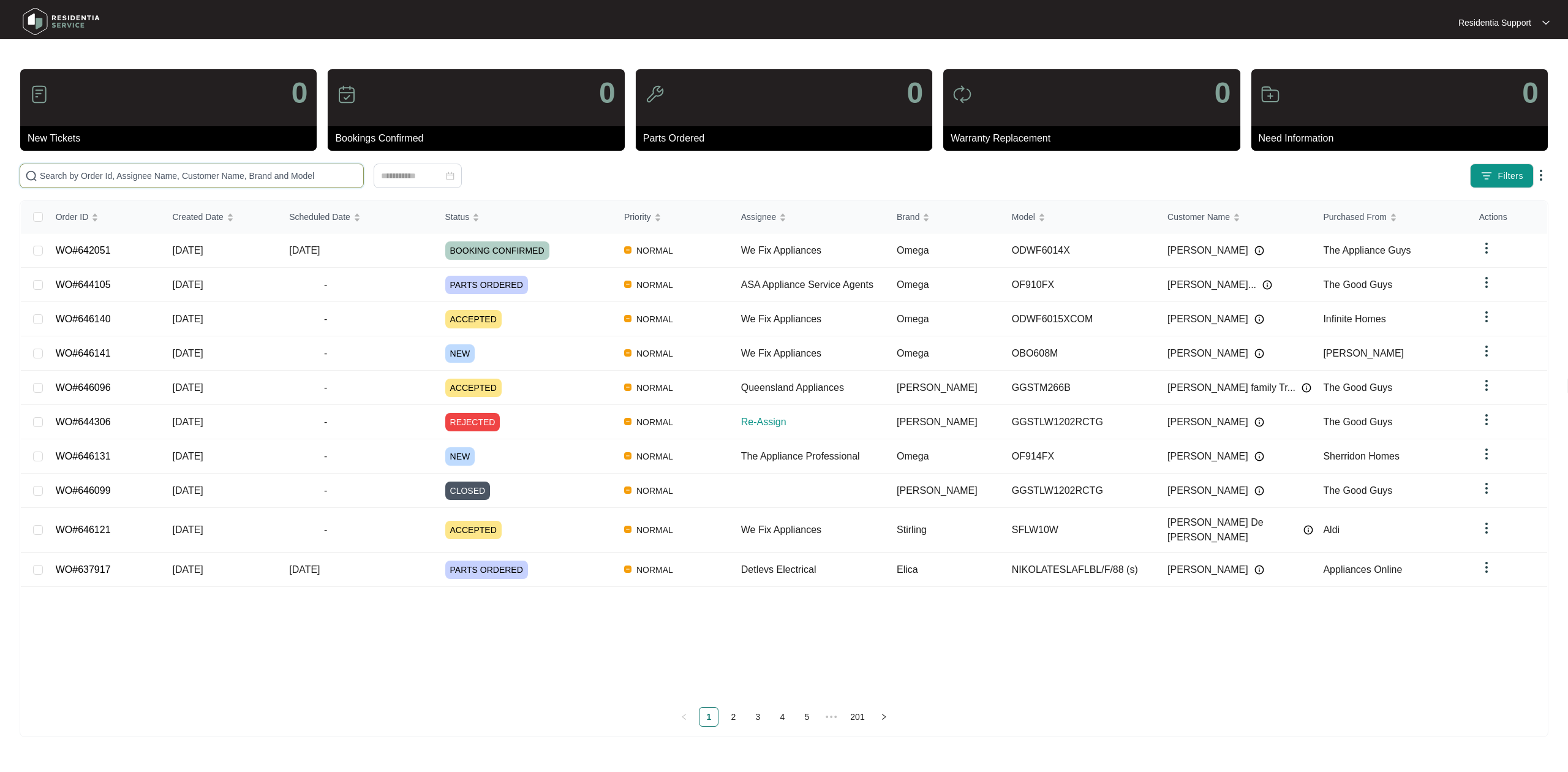
click at [179, 170] on input "text" at bounding box center [199, 175] width 318 height 13
paste input "642073"
type input "642073"
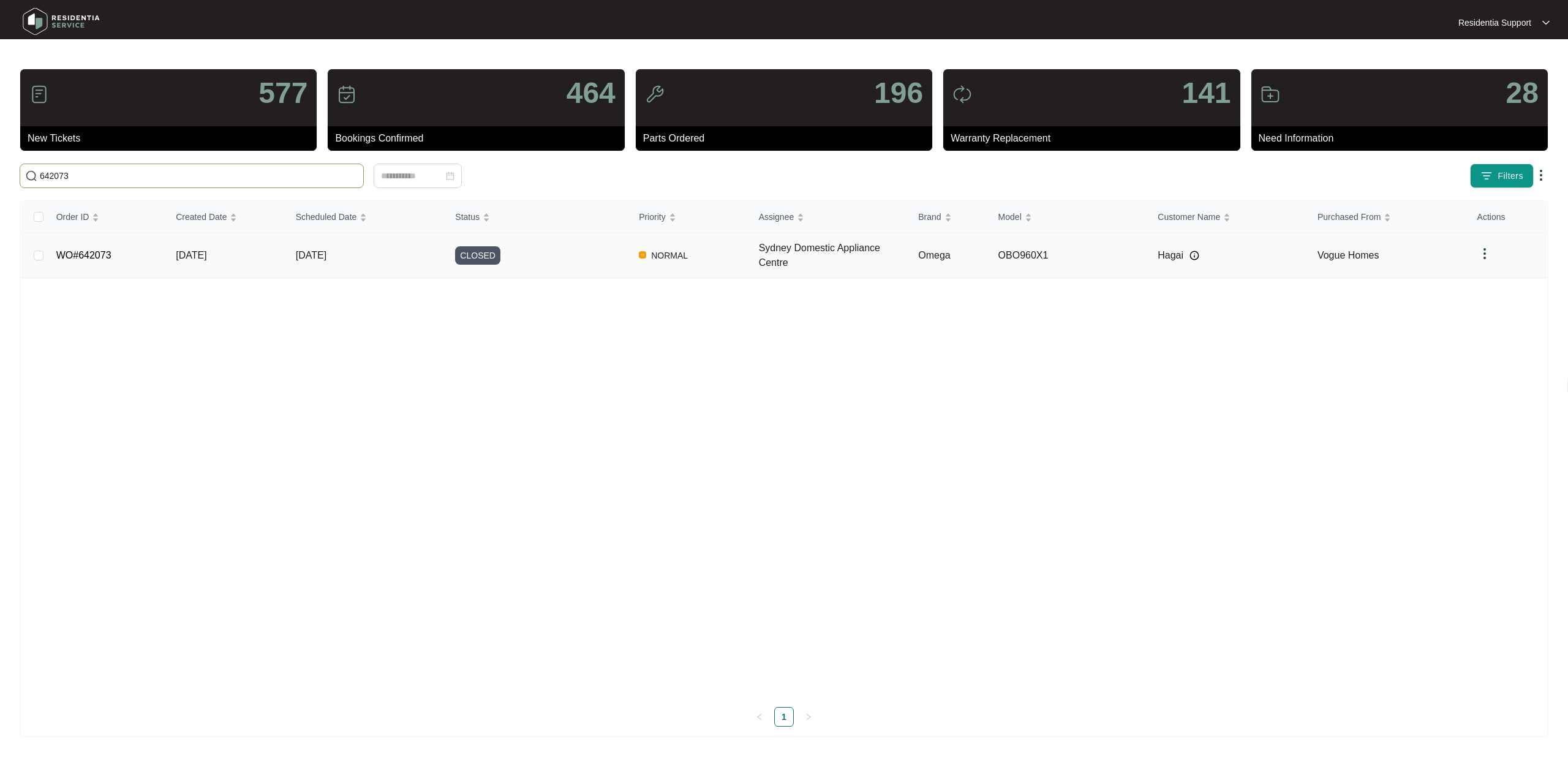
click at [326, 269] on td "[DATE]" at bounding box center [366, 256] width 160 height 45
